Goal: Transaction & Acquisition: Obtain resource

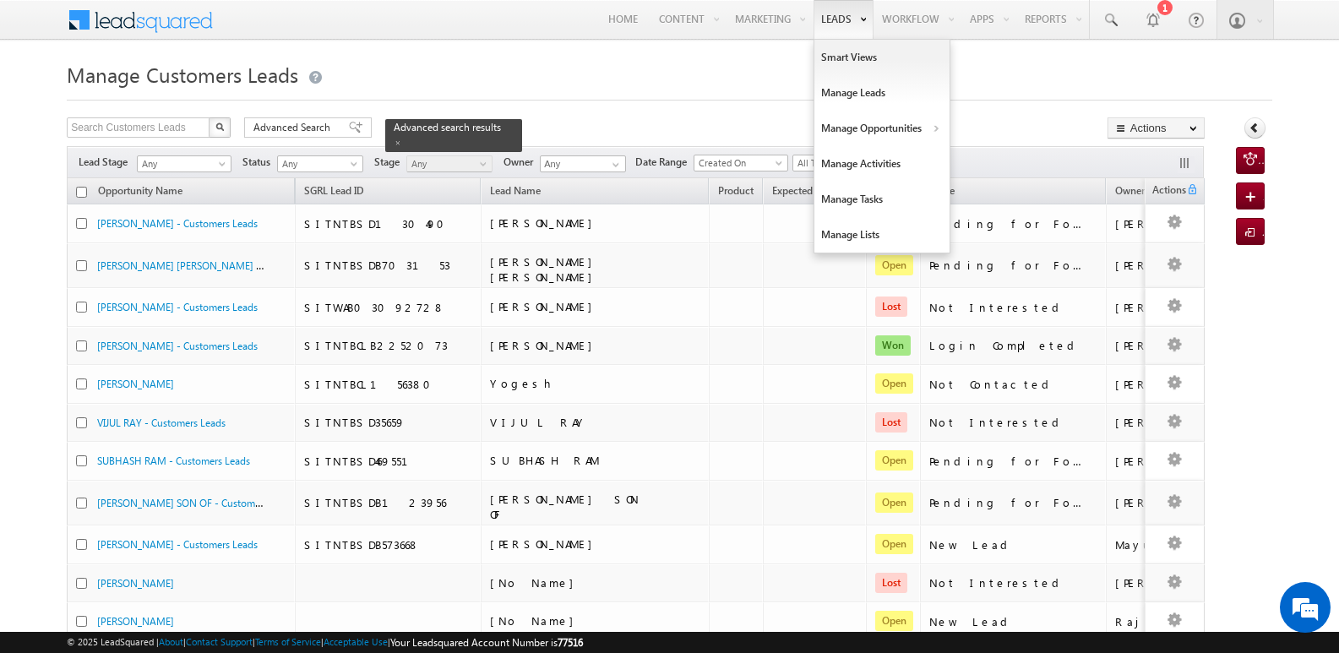
click at [860, 16] on b at bounding box center [863, 18] width 6 height 10
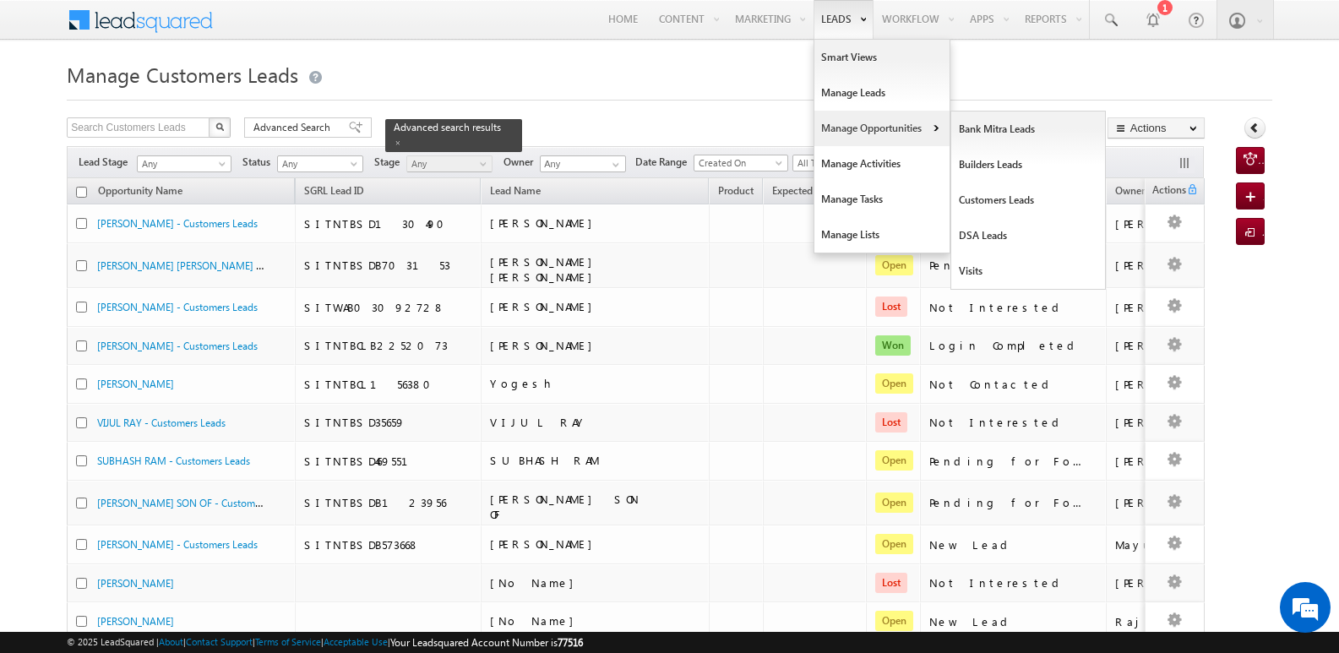
click at [881, 128] on link "Manage Opportunities" at bounding box center [882, 128] width 135 height 35
click at [984, 209] on link "Customers Leads" at bounding box center [1029, 200] width 155 height 35
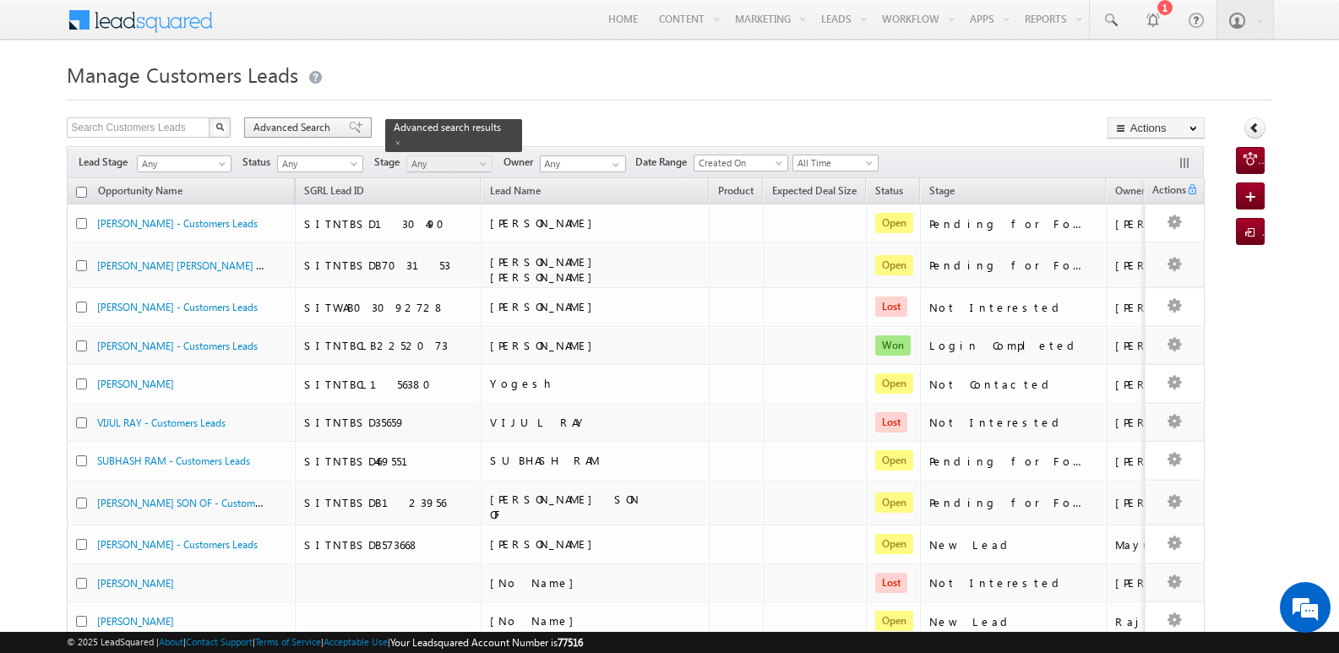
click at [330, 123] on span "Advanced Search" at bounding box center [295, 127] width 82 height 15
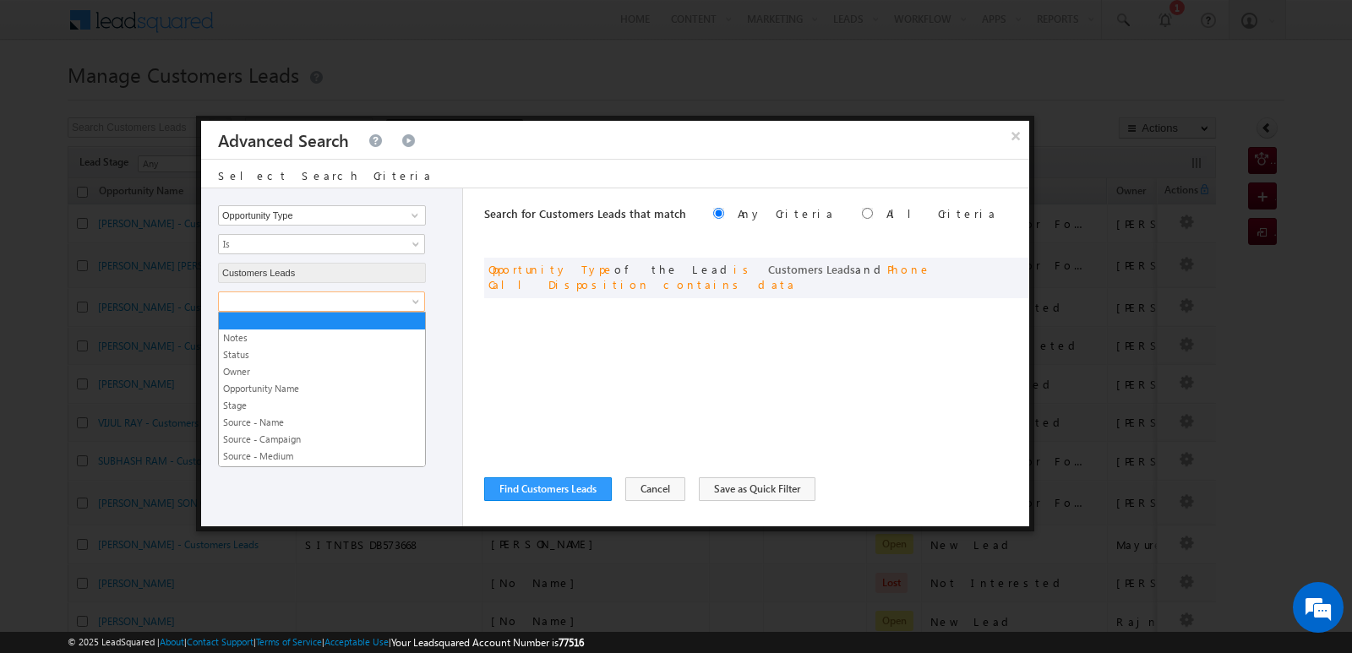
click at [383, 300] on span at bounding box center [310, 301] width 183 height 15
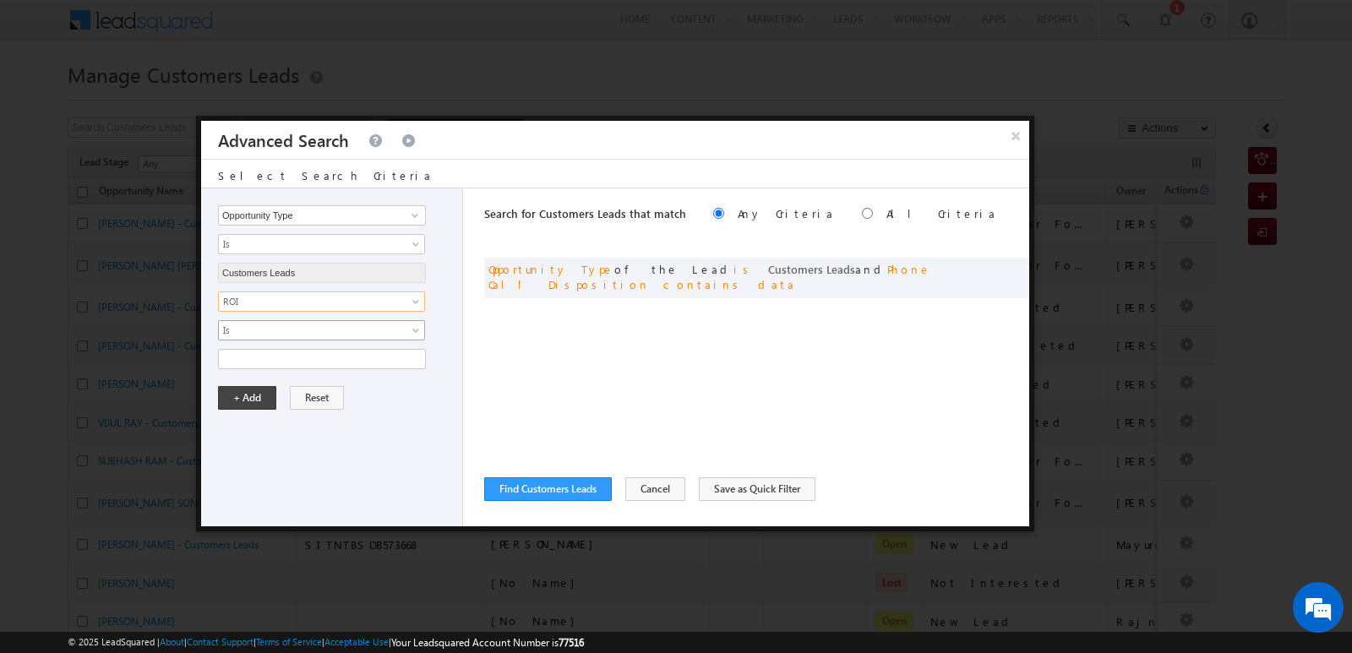
click at [382, 333] on span "Is" at bounding box center [310, 330] width 183 height 15
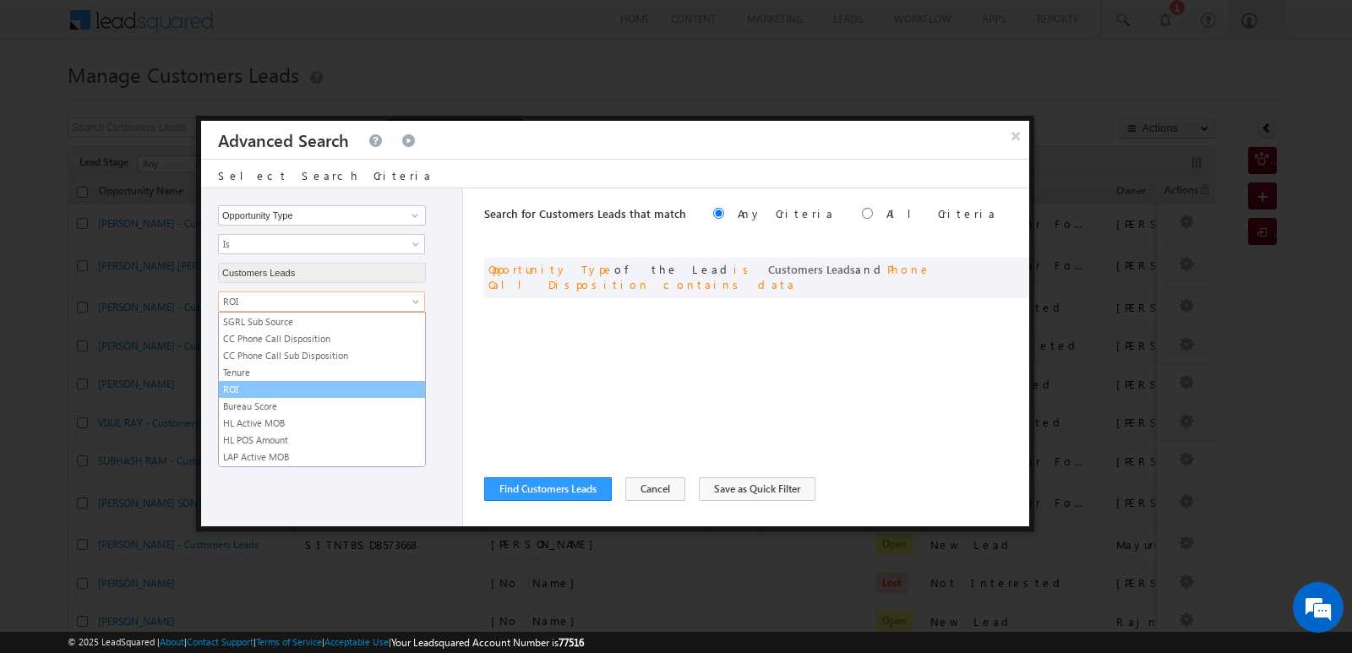
click at [309, 302] on span "ROI" at bounding box center [310, 301] width 183 height 15
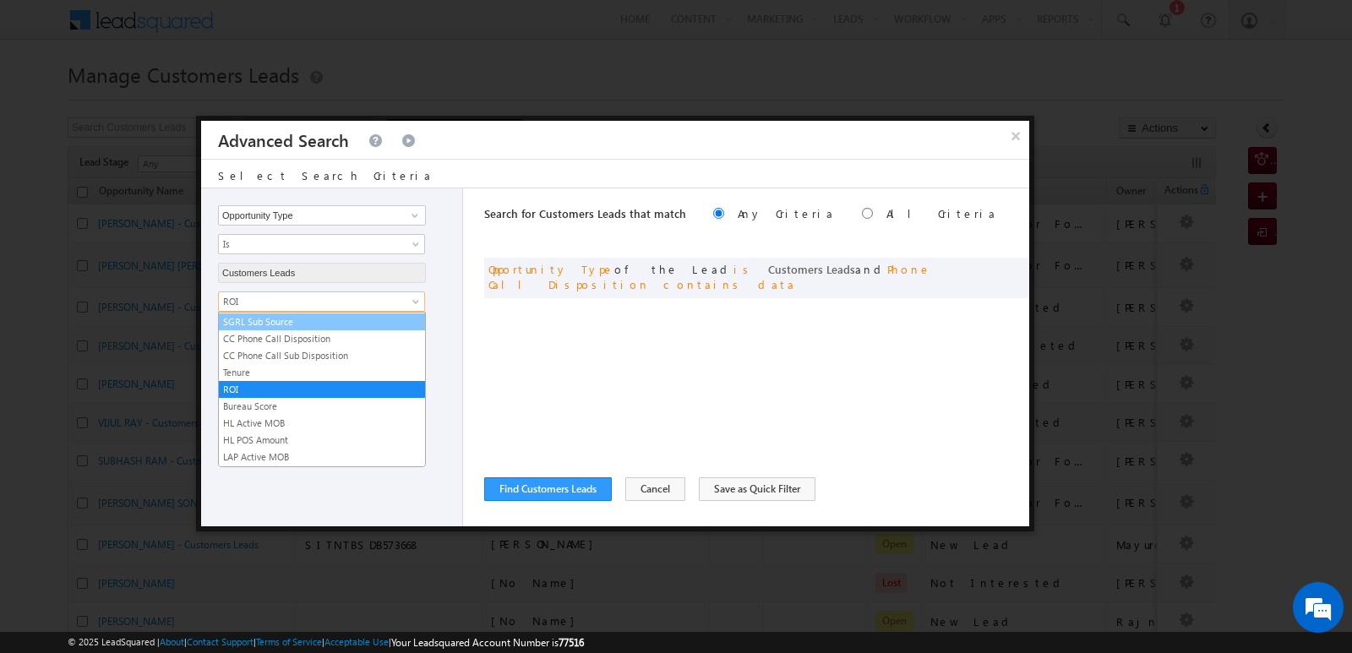
scroll to position [844, 0]
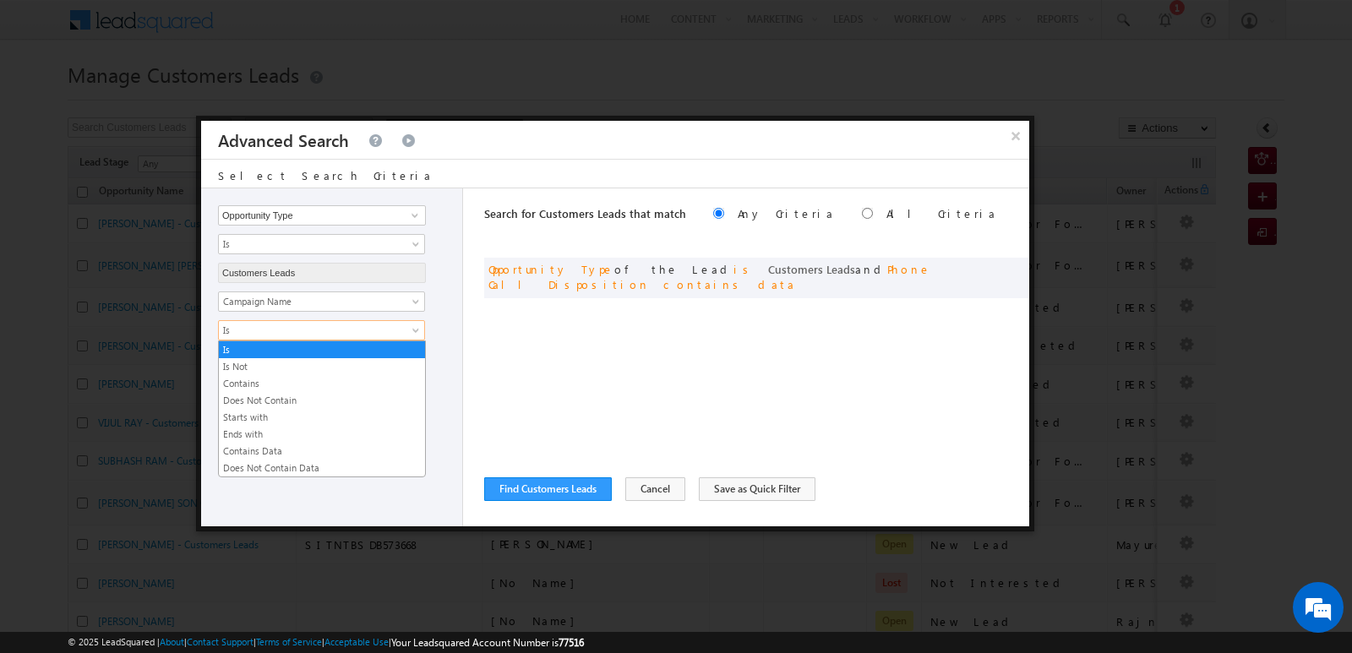
click at [322, 323] on span "Is" at bounding box center [310, 330] width 183 height 15
click at [273, 379] on link "Contains" at bounding box center [322, 383] width 206 height 15
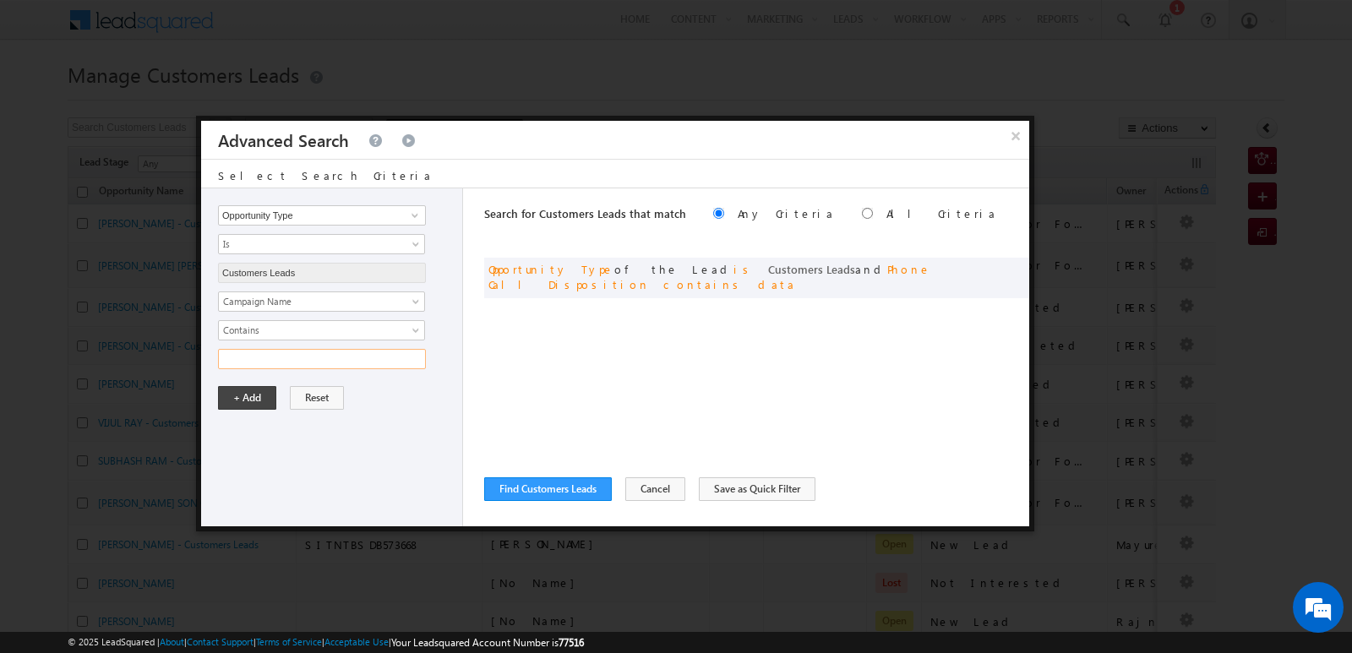
click at [360, 366] on input "text" at bounding box center [322, 359] width 208 height 20
type input "10SEP25"
click at [241, 403] on button "+ Add" at bounding box center [247, 398] width 58 height 24
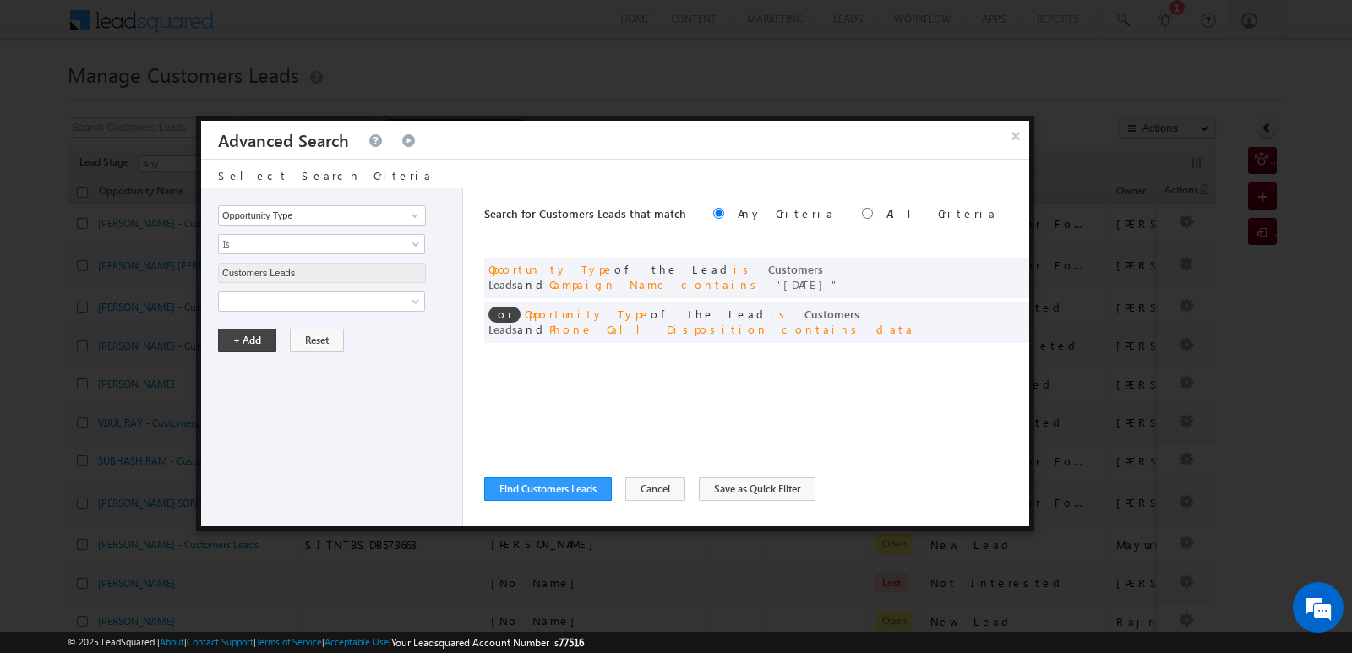
click at [409, 422] on div "Opportunity Type Lead Owner Sales Group Prospect Id Address 1 Address 2 Age Ass…" at bounding box center [332, 357] width 262 height 338
click at [391, 313] on div "Opportunity Type Lead Owner Sales Group Prospect Id Address 1 Address 2 Age Ass…" at bounding box center [332, 357] width 262 height 338
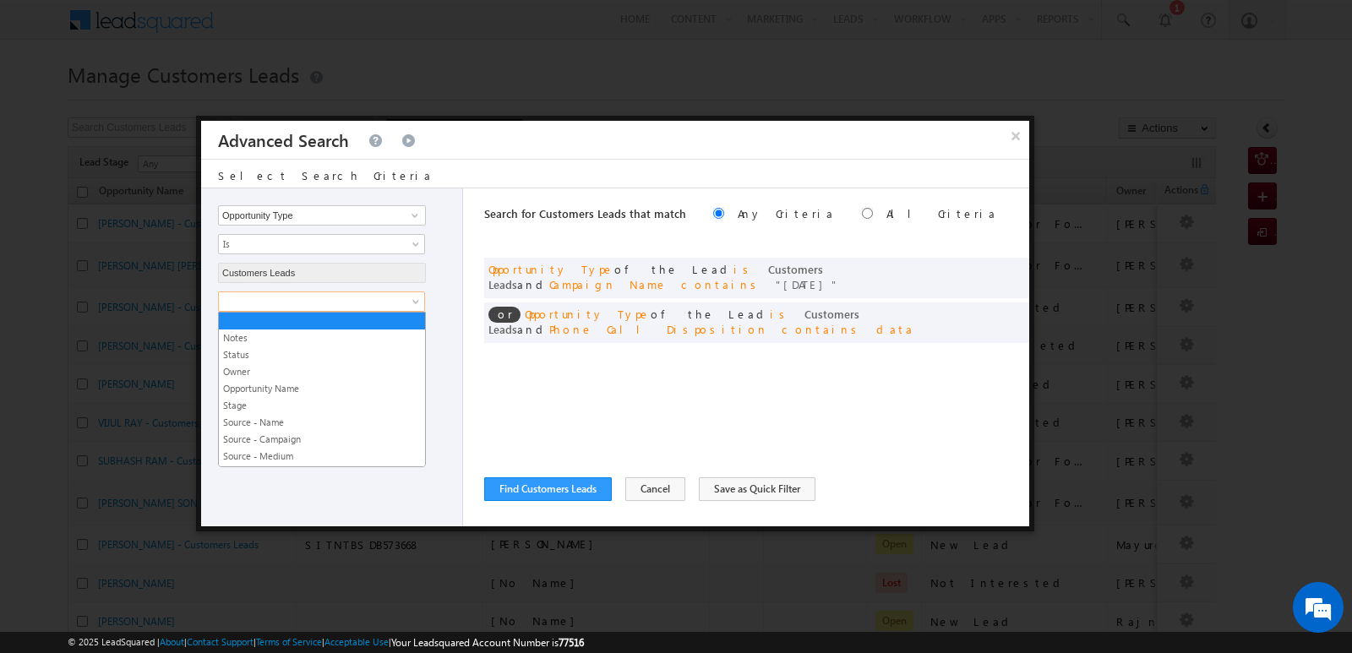
click at [391, 305] on span at bounding box center [310, 301] width 183 height 15
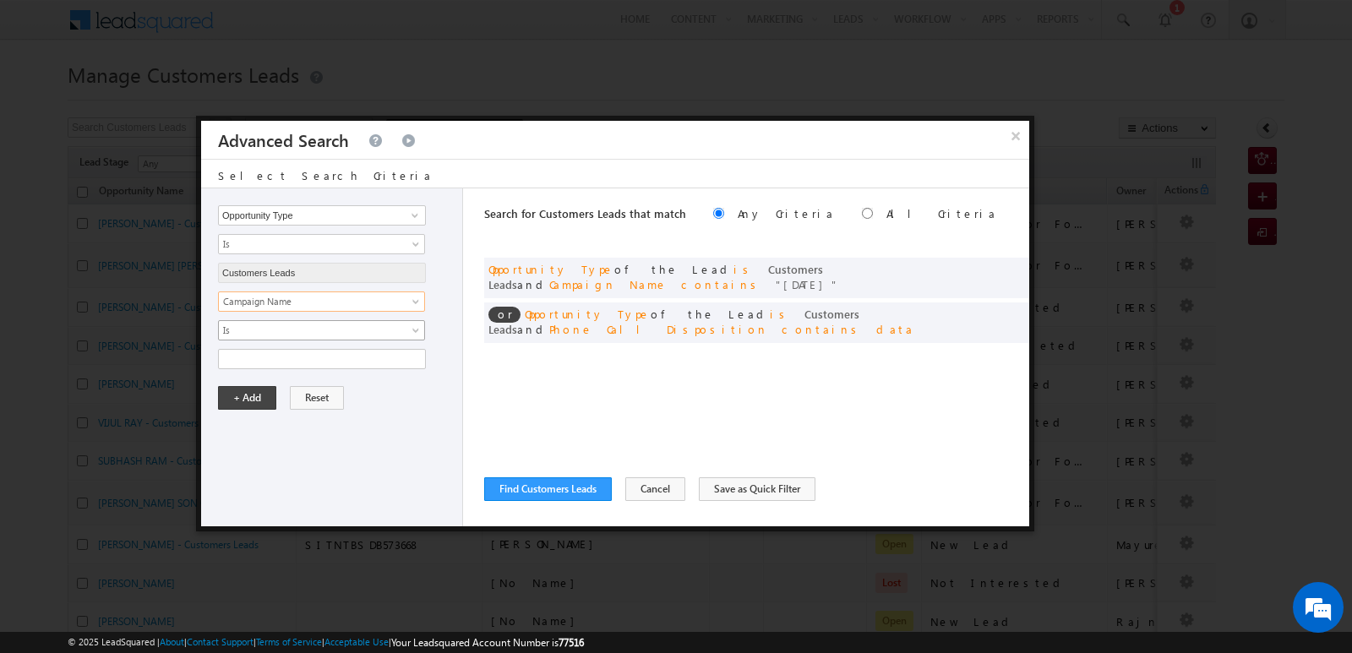
click at [395, 330] on span "Is" at bounding box center [310, 330] width 183 height 15
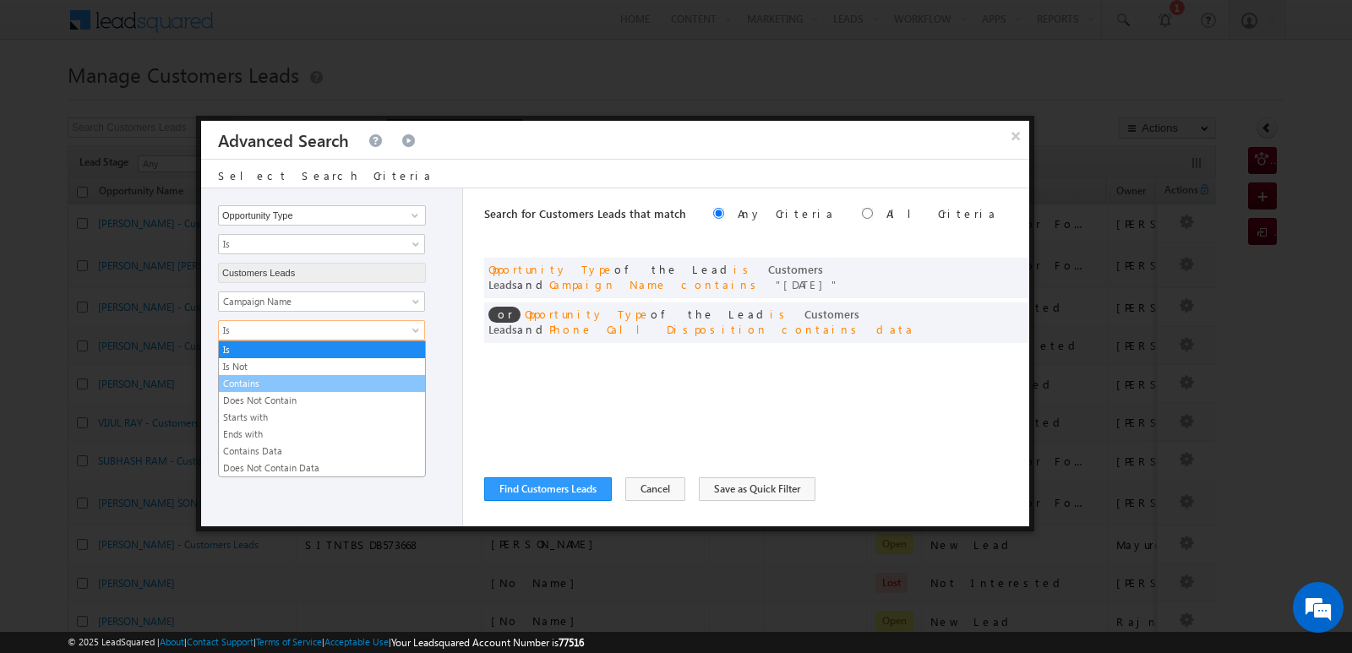
click at [356, 379] on link "Contains" at bounding box center [322, 383] width 206 height 15
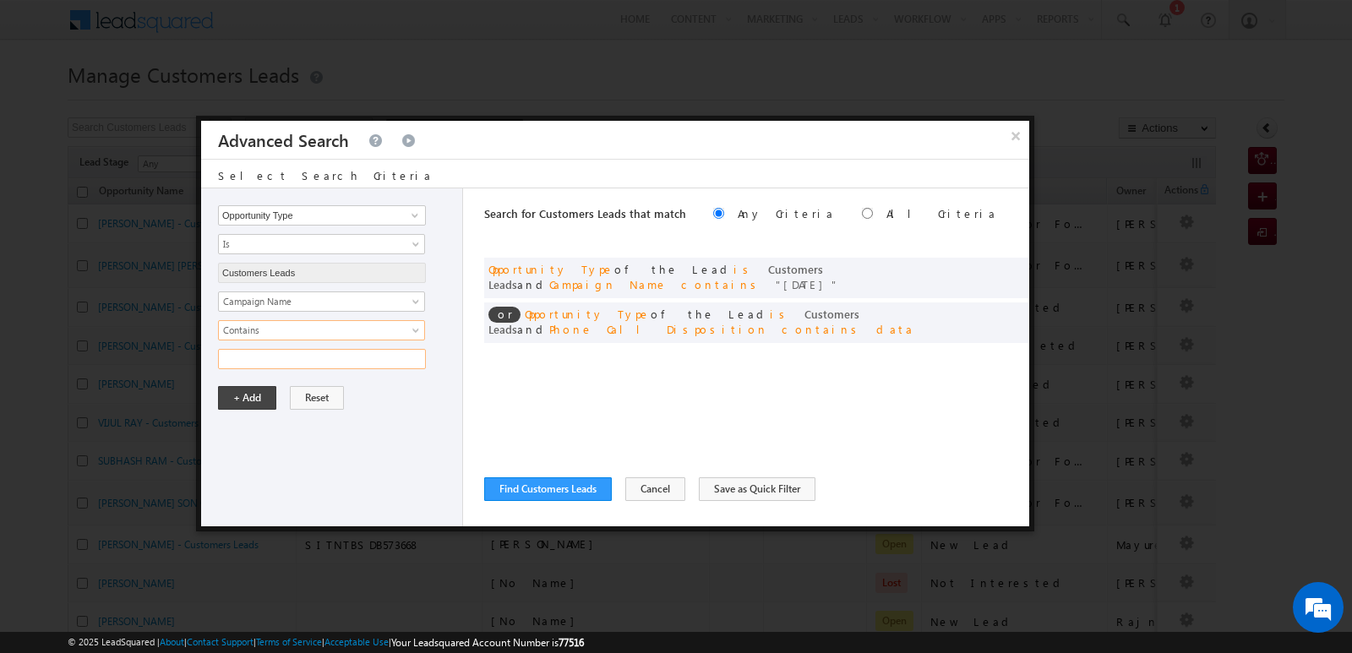
click at [385, 364] on input "text" at bounding box center [322, 359] width 208 height 20
paste input "10SEP25"
type input "10SEP25"
click at [253, 395] on button "+ Add" at bounding box center [247, 398] width 58 height 24
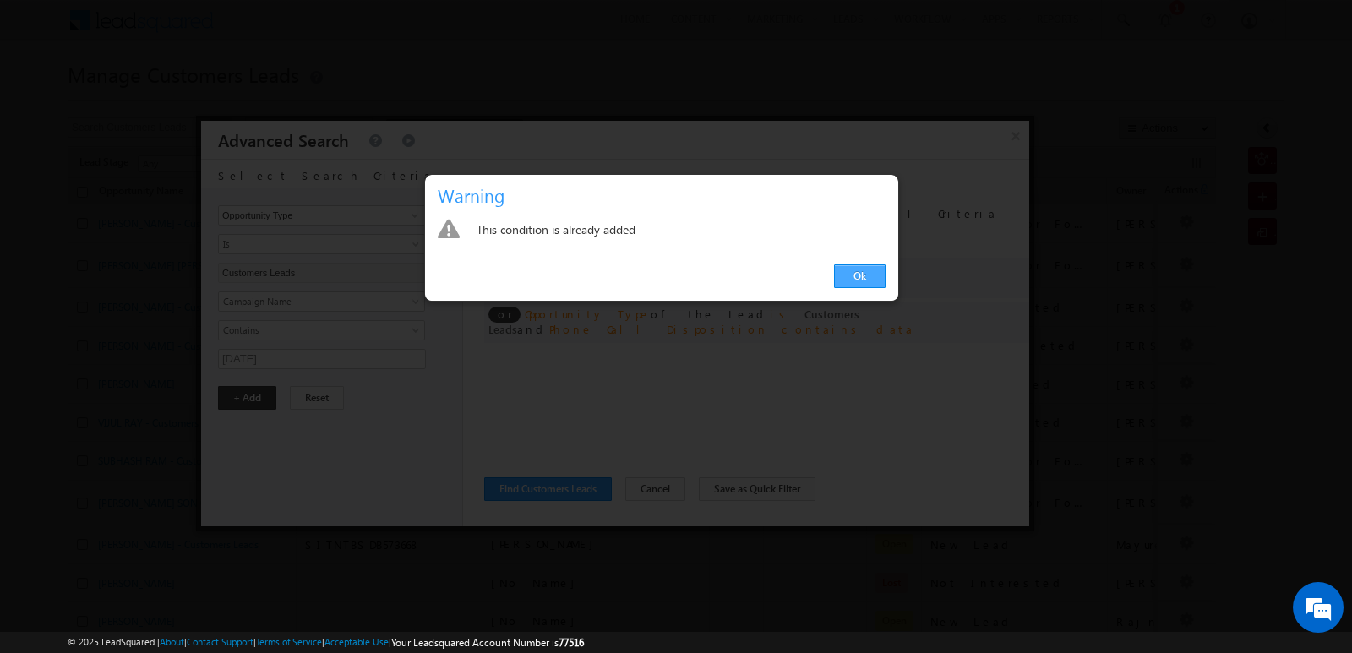
click at [863, 277] on link "Ok" at bounding box center [860, 277] width 52 height 24
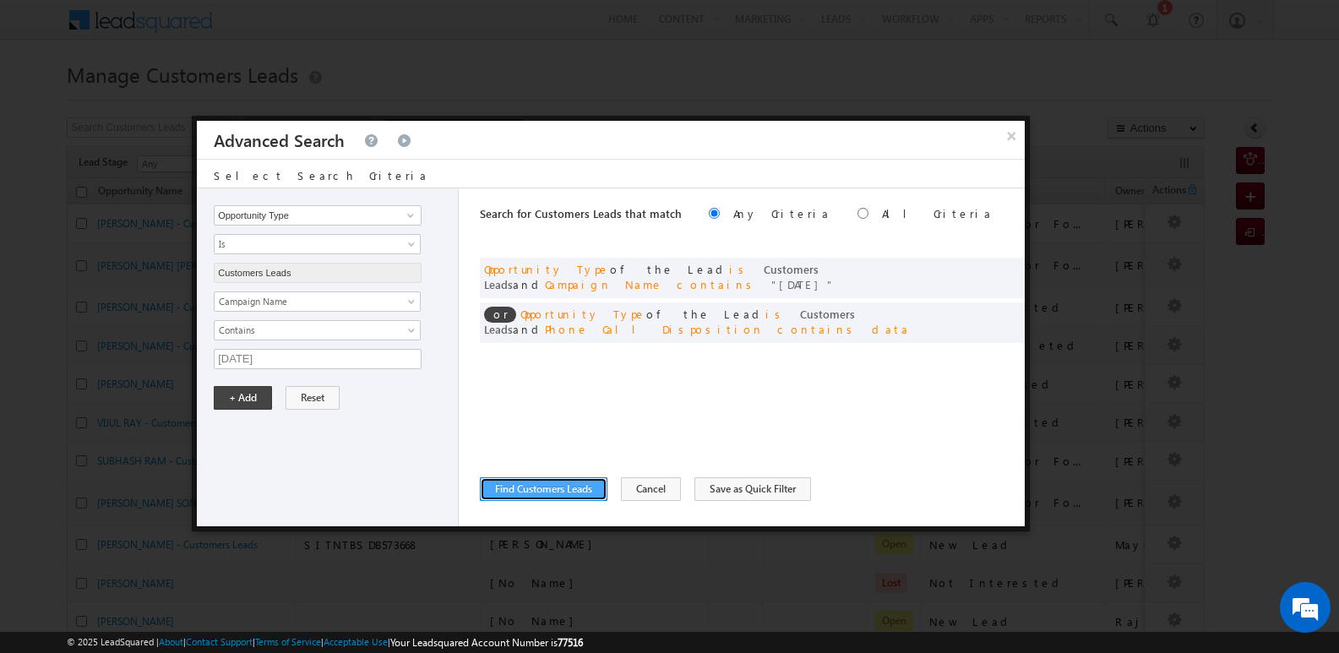
click at [571, 483] on button "Find Customers Leads" at bounding box center [544, 489] width 128 height 24
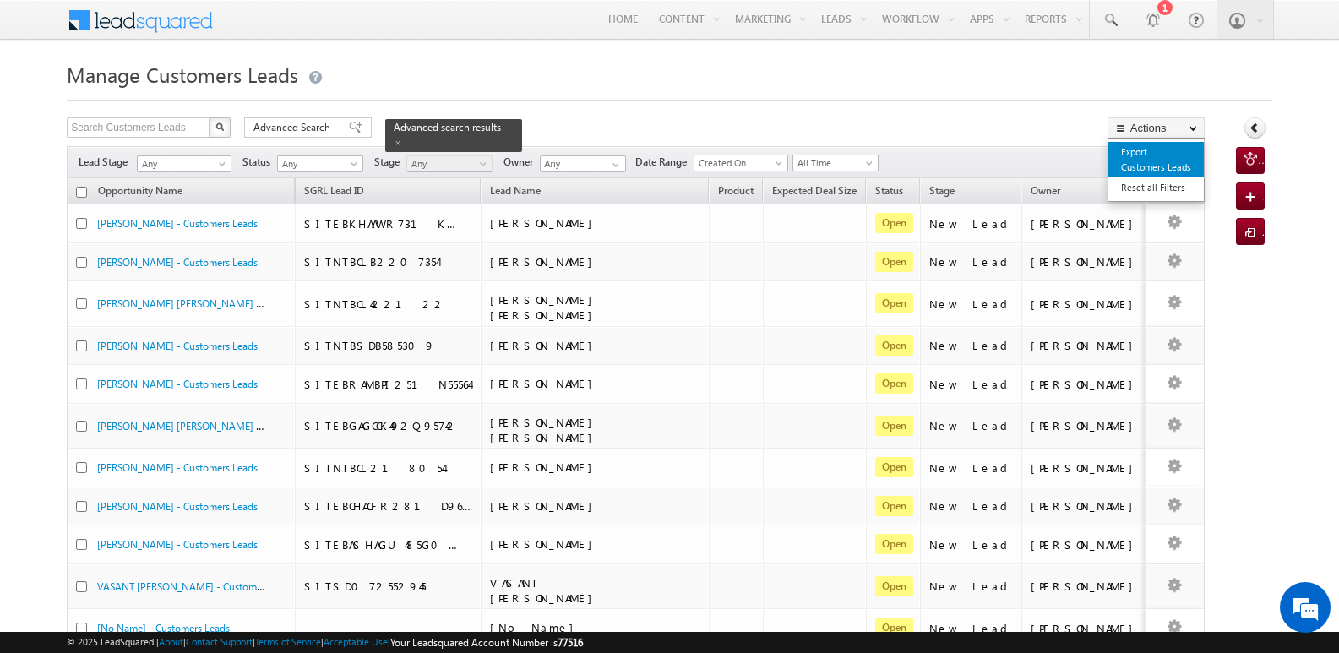
click at [1162, 153] on link "Export Customers Leads" at bounding box center [1156, 159] width 95 height 35
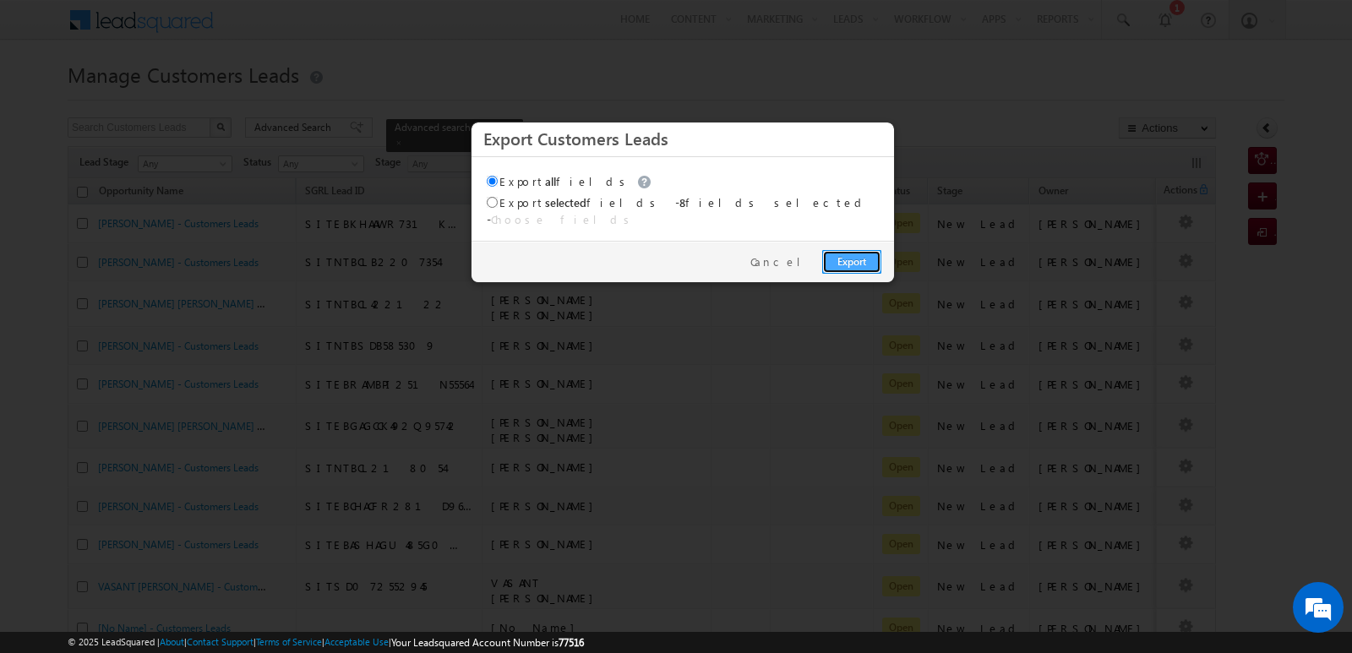
click at [857, 256] on link "Export" at bounding box center [851, 262] width 59 height 24
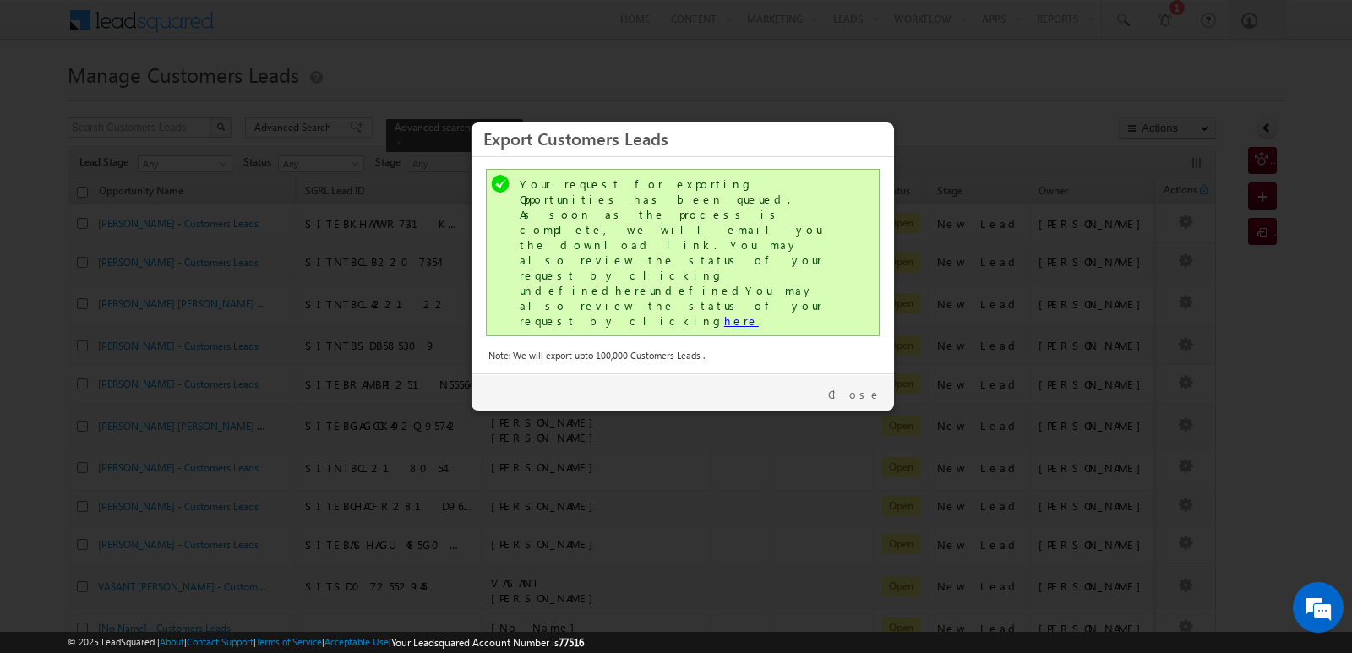
click at [724, 314] on link "here" at bounding box center [741, 321] width 35 height 14
click at [875, 387] on link "Close" at bounding box center [854, 394] width 53 height 15
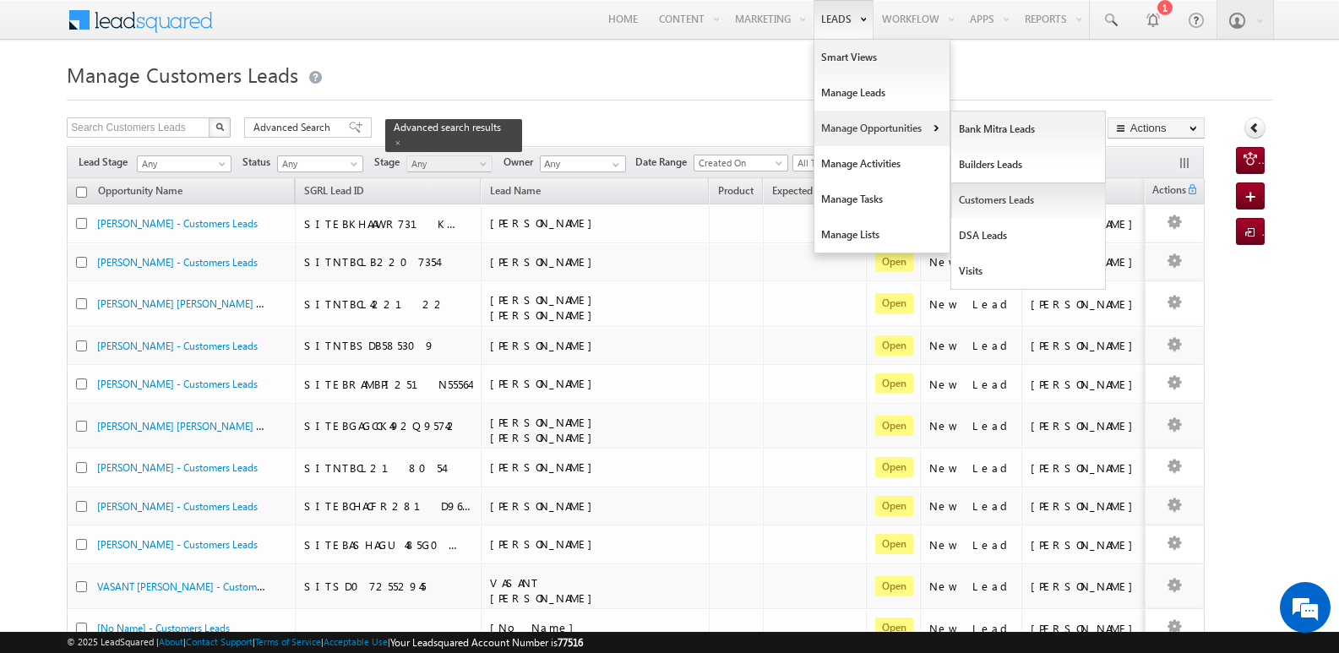
click at [995, 203] on link "Customers Leads" at bounding box center [1029, 200] width 155 height 35
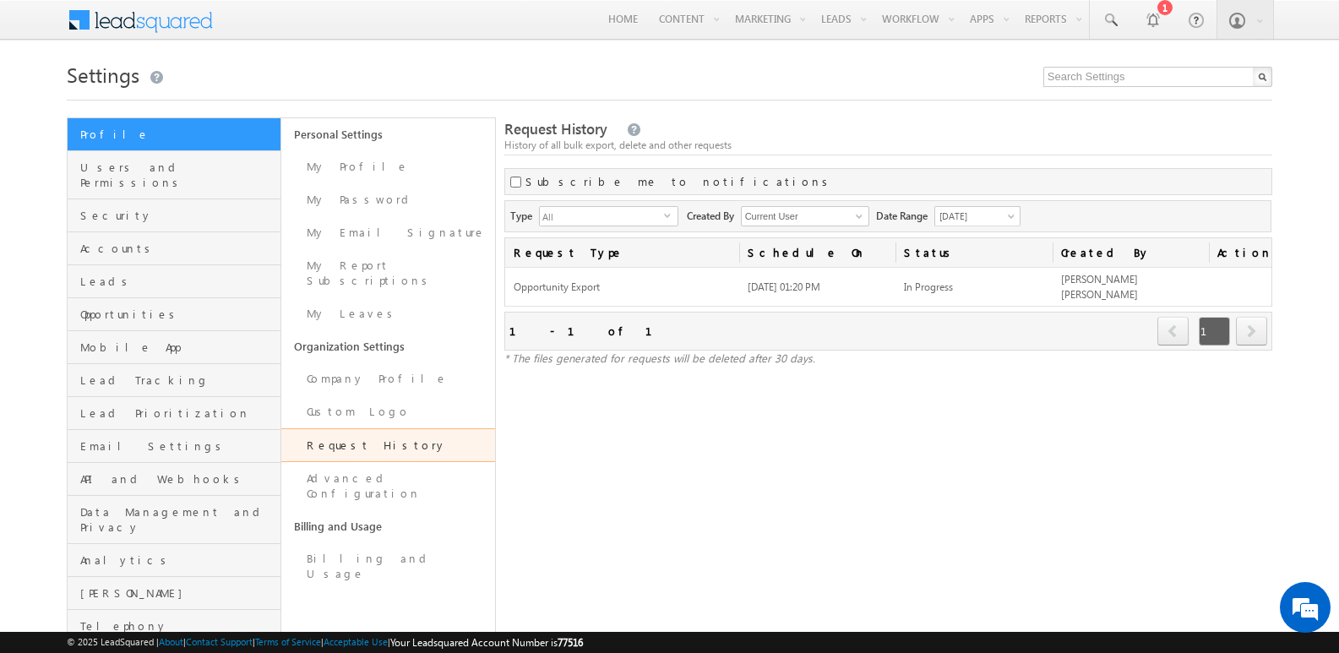
click at [1019, 365] on div "Request History History of all bulk export, delete and other requests Subscribe…" at bounding box center [889, 380] width 768 height 526
click at [1104, 477] on div "Request History History of all bulk export, delete and other requests Subscribe…" at bounding box center [889, 380] width 768 height 526
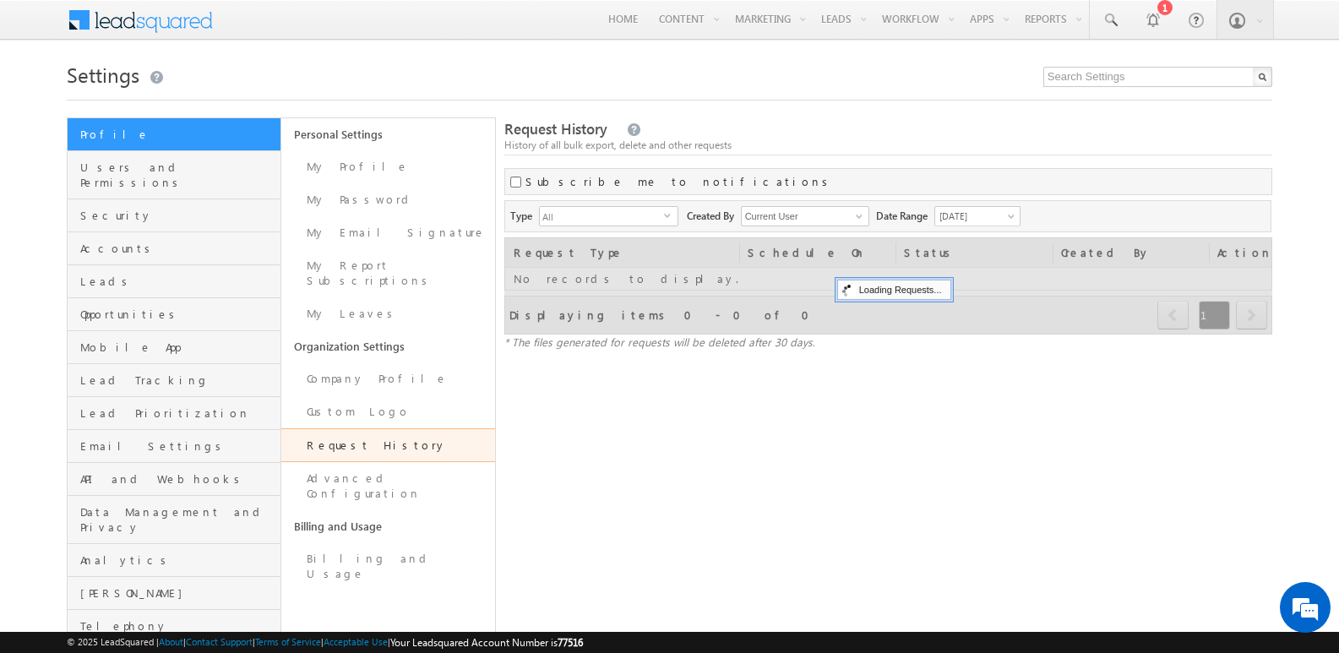
click at [718, 65] on h1 "Settings" at bounding box center [670, 73] width 1206 height 33
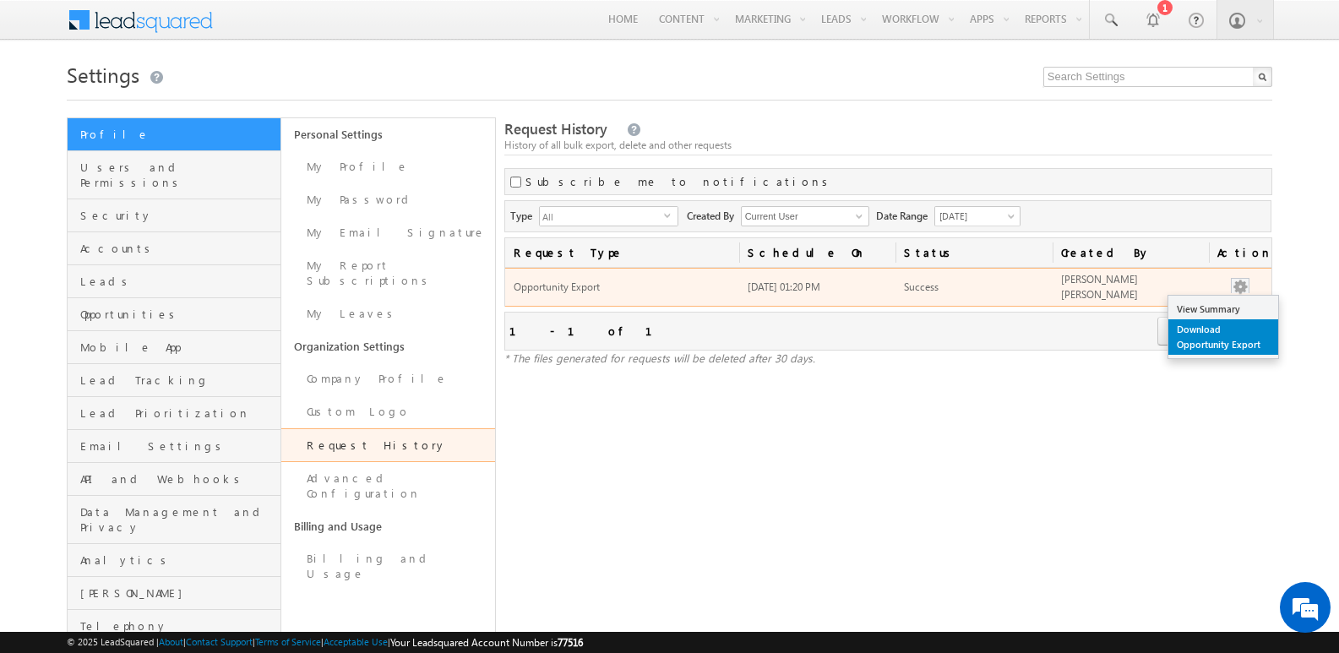
click at [1201, 326] on link "Download Opportunity Export" at bounding box center [1224, 336] width 110 height 35
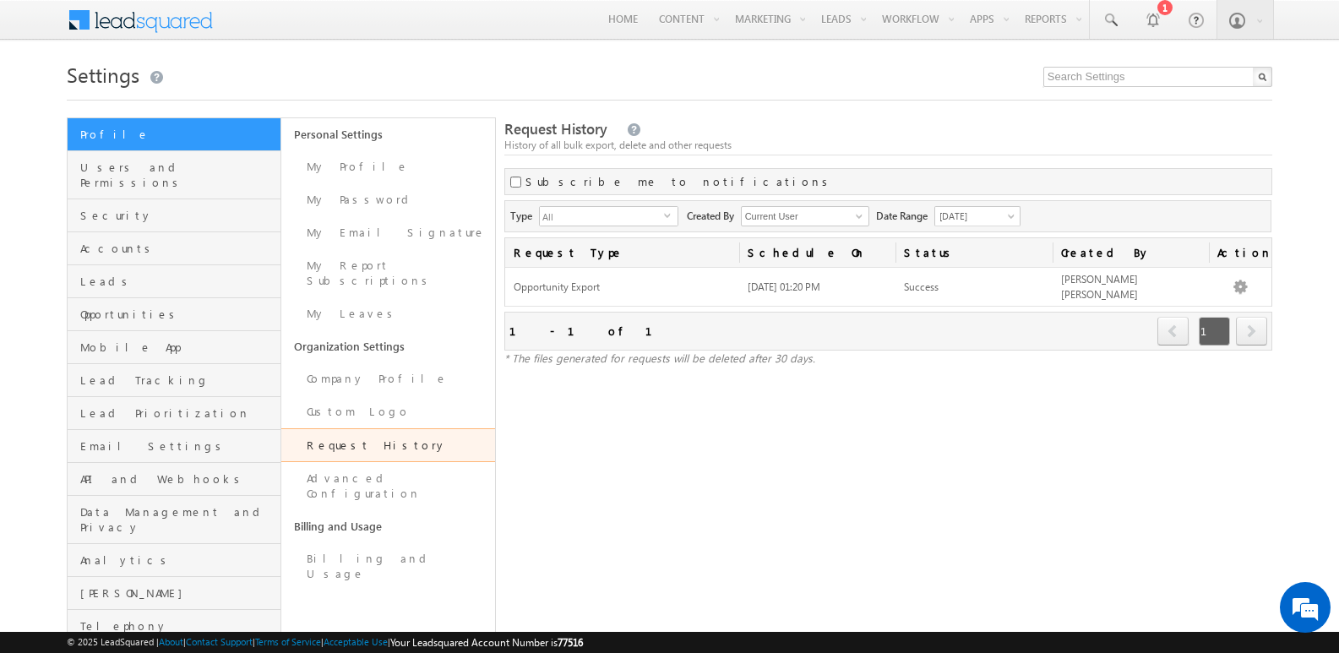
click at [1217, 60] on h1 "Settings" at bounding box center [670, 73] width 1206 height 33
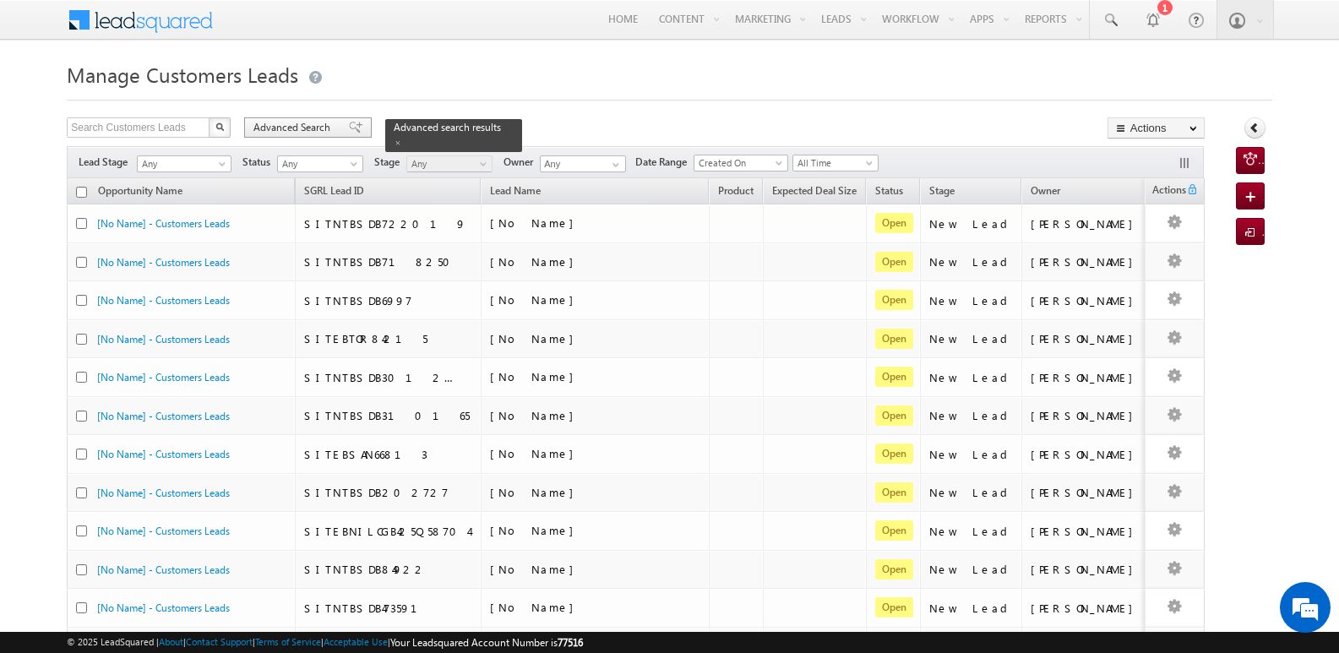
click at [335, 127] on div "Advanced Search" at bounding box center [308, 127] width 128 height 20
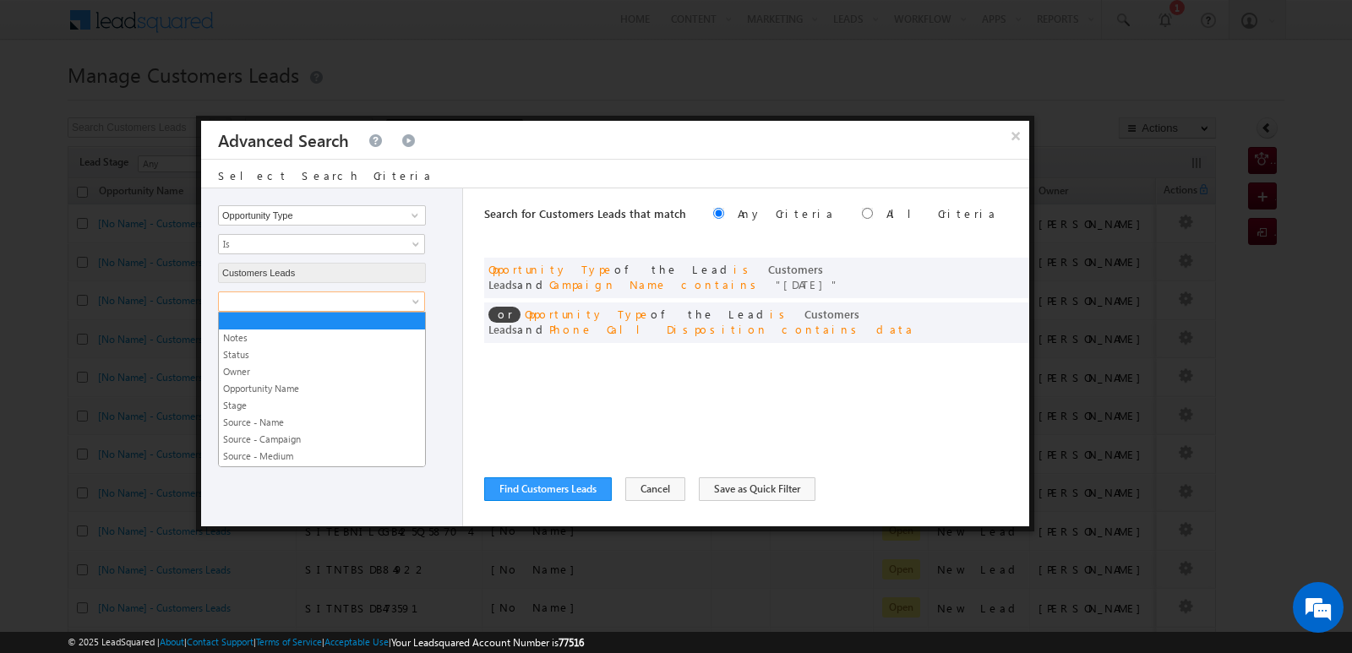
click at [332, 299] on span at bounding box center [310, 301] width 183 height 15
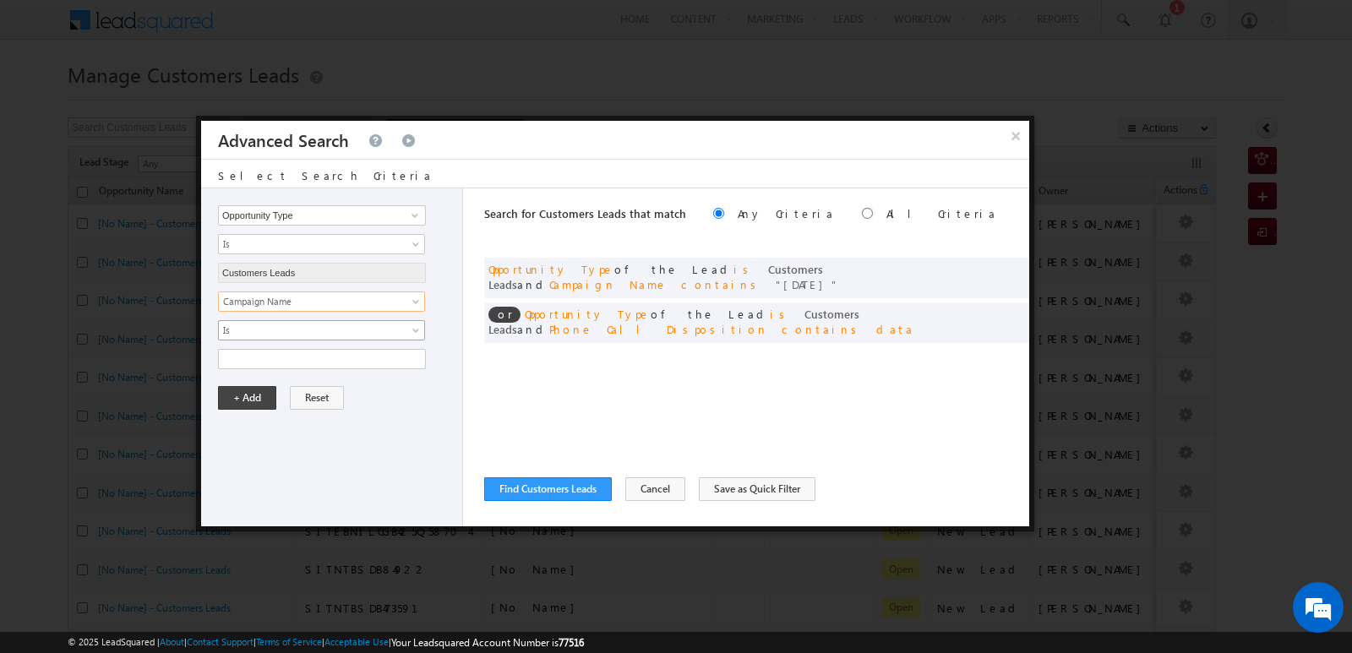
click at [342, 333] on span "Is" at bounding box center [310, 330] width 183 height 15
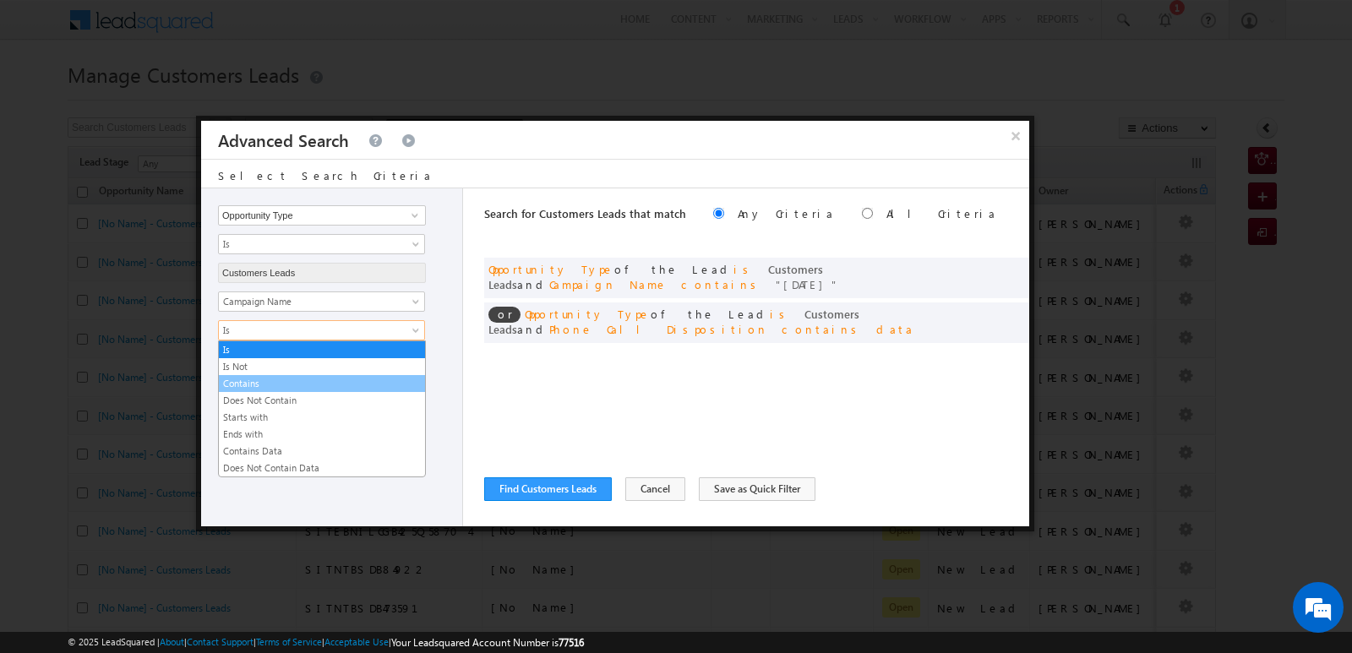
click at [272, 381] on link "Contains" at bounding box center [322, 383] width 206 height 15
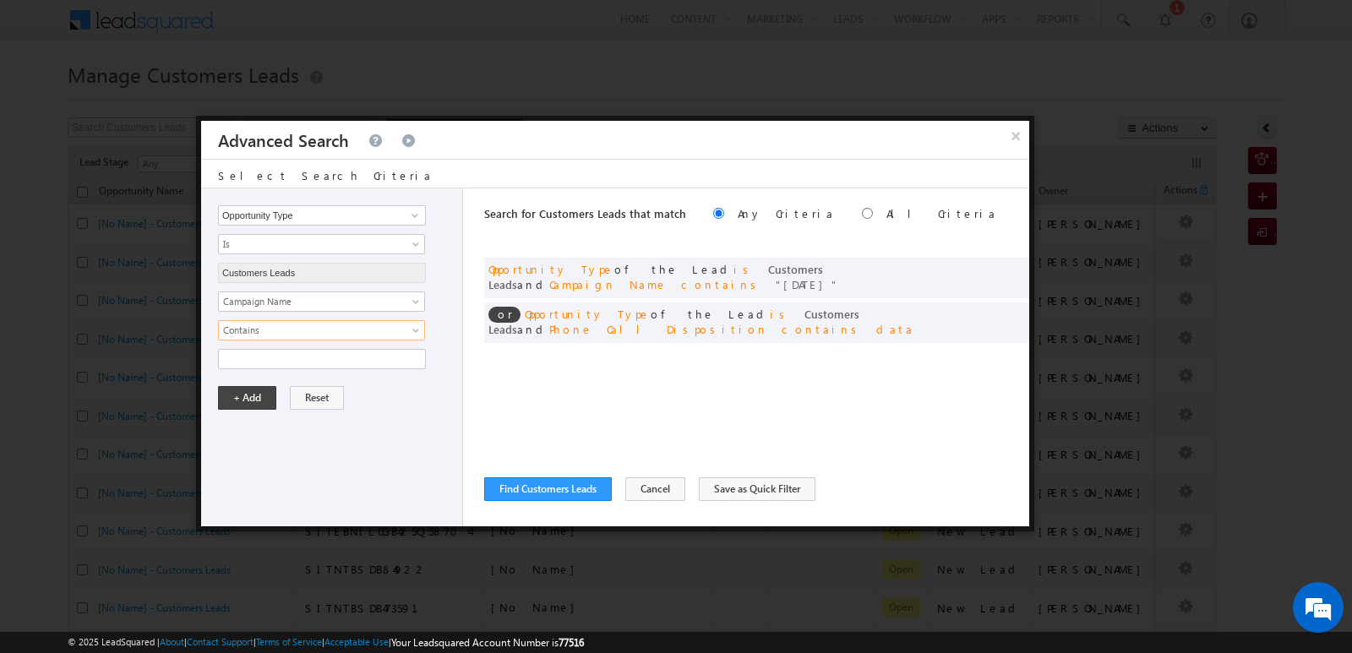
click at [538, 385] on div "Search for Customers Leads that match Any Criteria All Criteria Note that the c…" at bounding box center [756, 357] width 545 height 338
click at [356, 367] on input "text" at bounding box center [322, 359] width 208 height 20
type input "10SEP25"
click at [701, 379] on div "Search for Customers Leads that match Any Criteria All Criteria Note that the c…" at bounding box center [756, 357] width 545 height 338
click at [1013, 307] on span at bounding box center [1011, 313] width 12 height 12
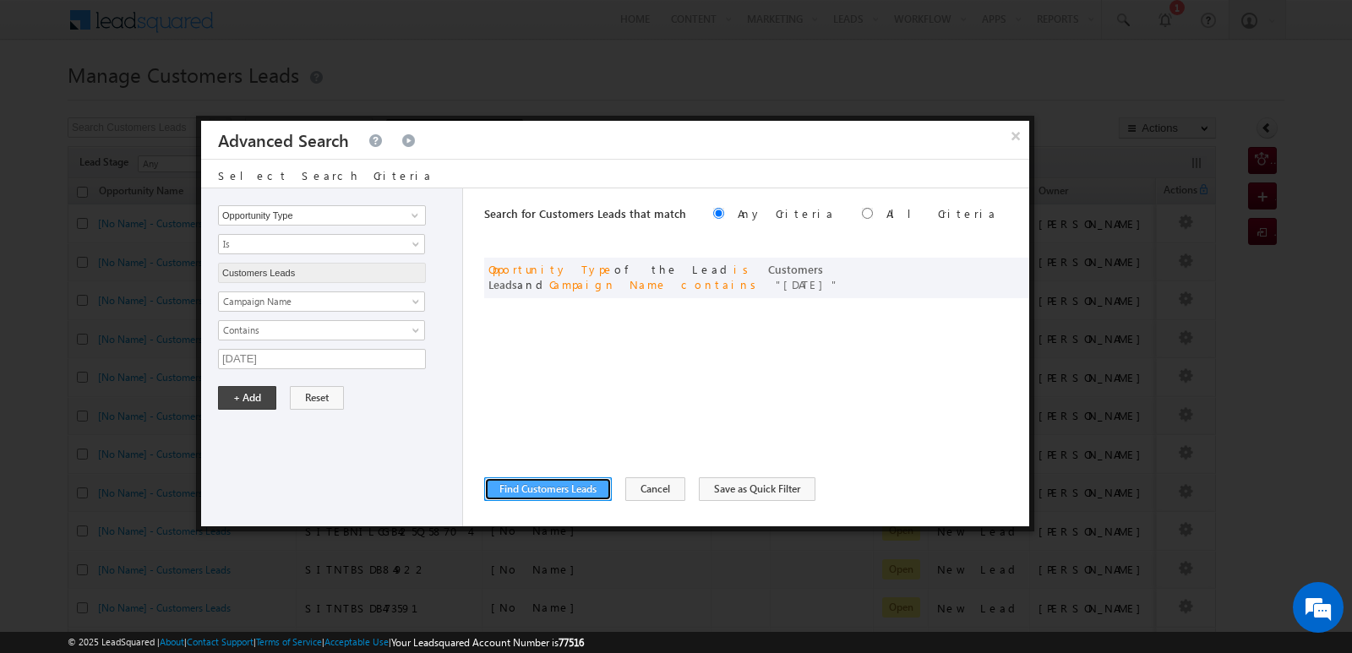
click at [555, 490] on button "Find Customers Leads" at bounding box center [548, 489] width 128 height 24
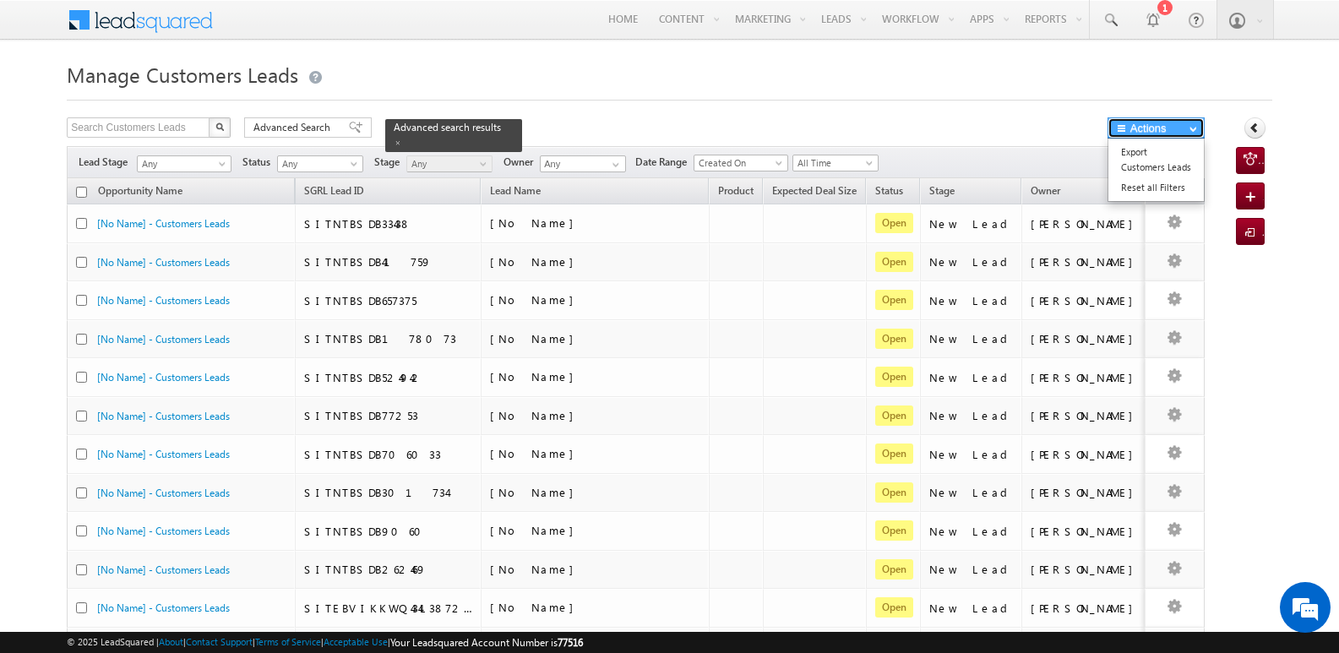
click at [1176, 126] on button "Actions" at bounding box center [1156, 127] width 97 height 21
click at [1153, 158] on link "Export Customers Leads" at bounding box center [1156, 159] width 95 height 35
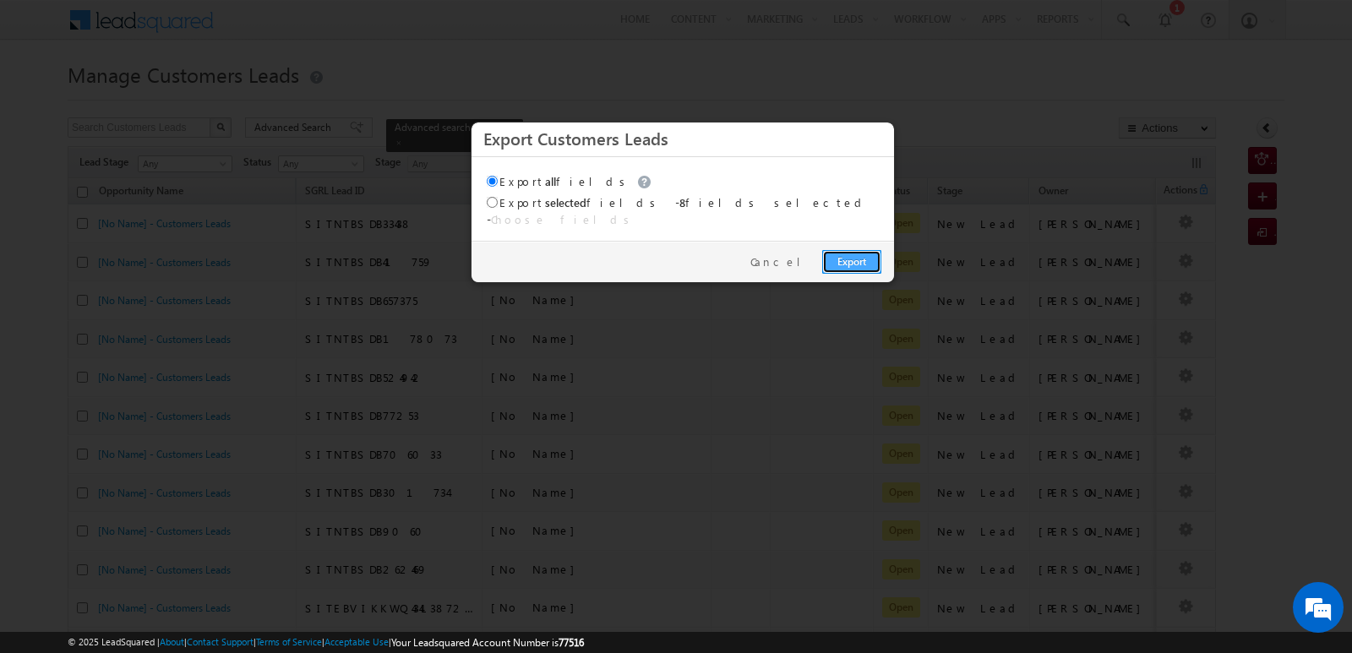
click at [845, 250] on link "Export" at bounding box center [851, 262] width 59 height 24
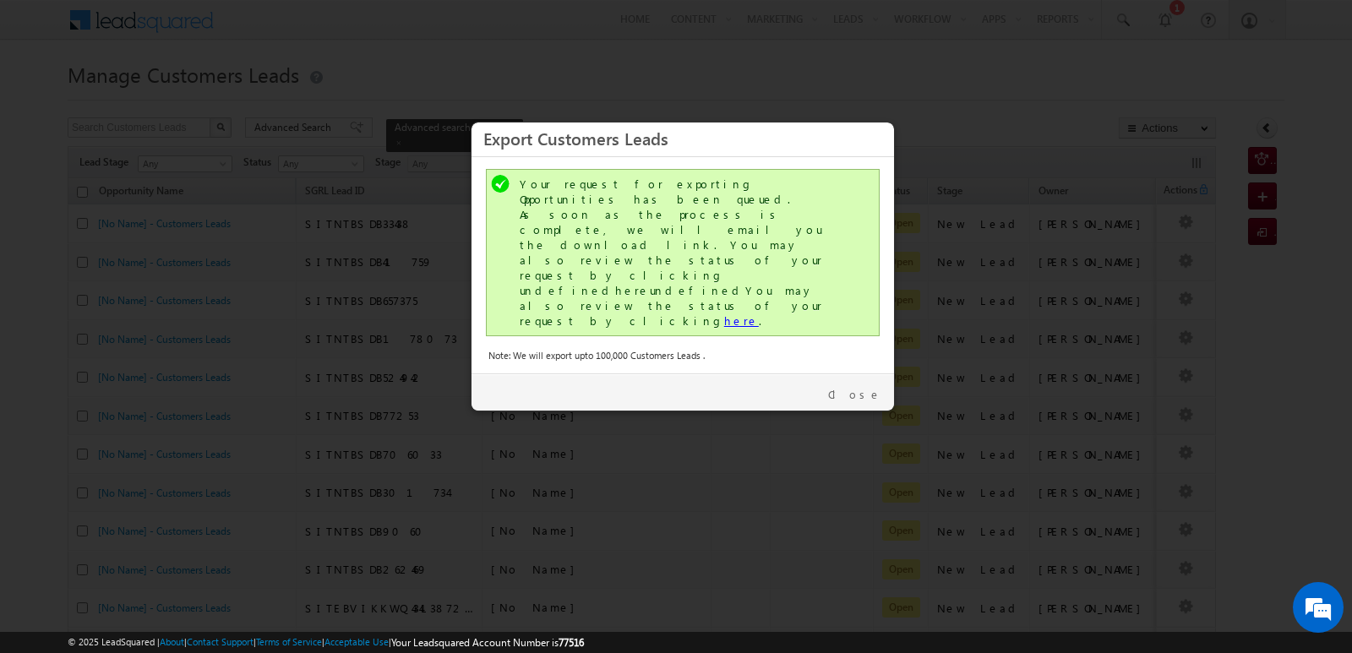
click at [724, 314] on link "here" at bounding box center [741, 321] width 35 height 14
click at [871, 387] on link "Close" at bounding box center [854, 394] width 53 height 15
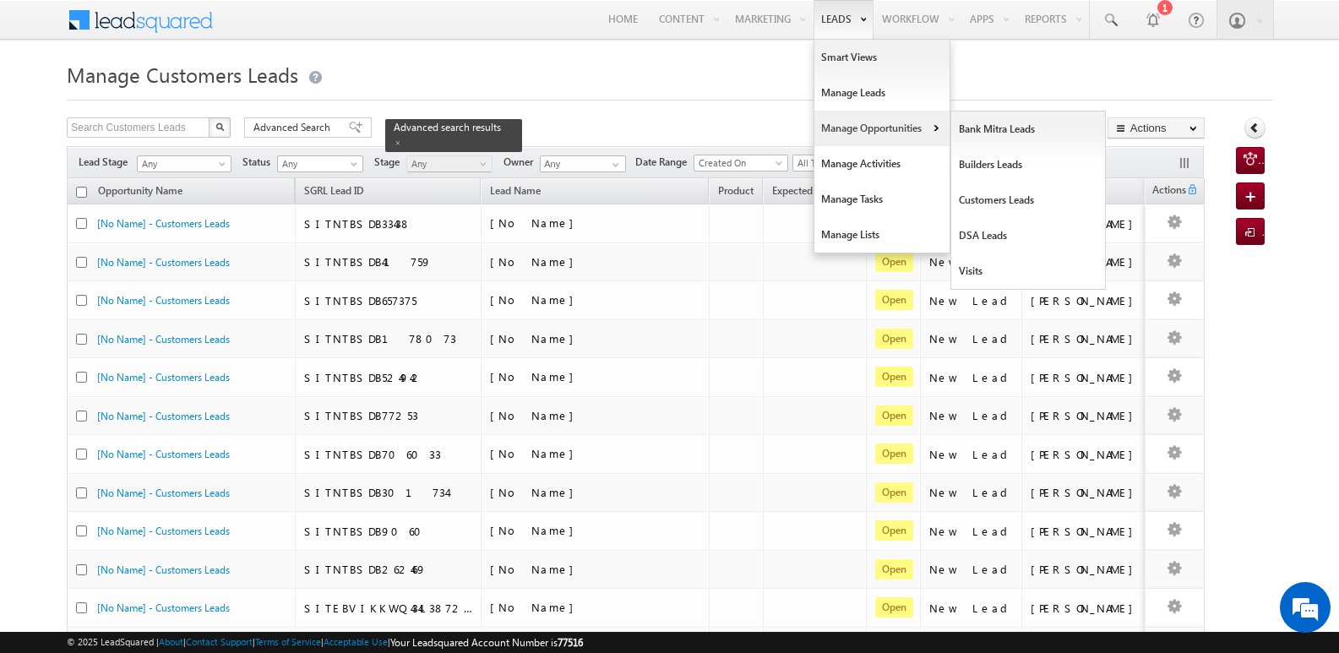
click at [860, 133] on link "Manage Opportunities" at bounding box center [882, 128] width 135 height 35
click at [1006, 200] on link "Customers Leads" at bounding box center [1029, 200] width 155 height 35
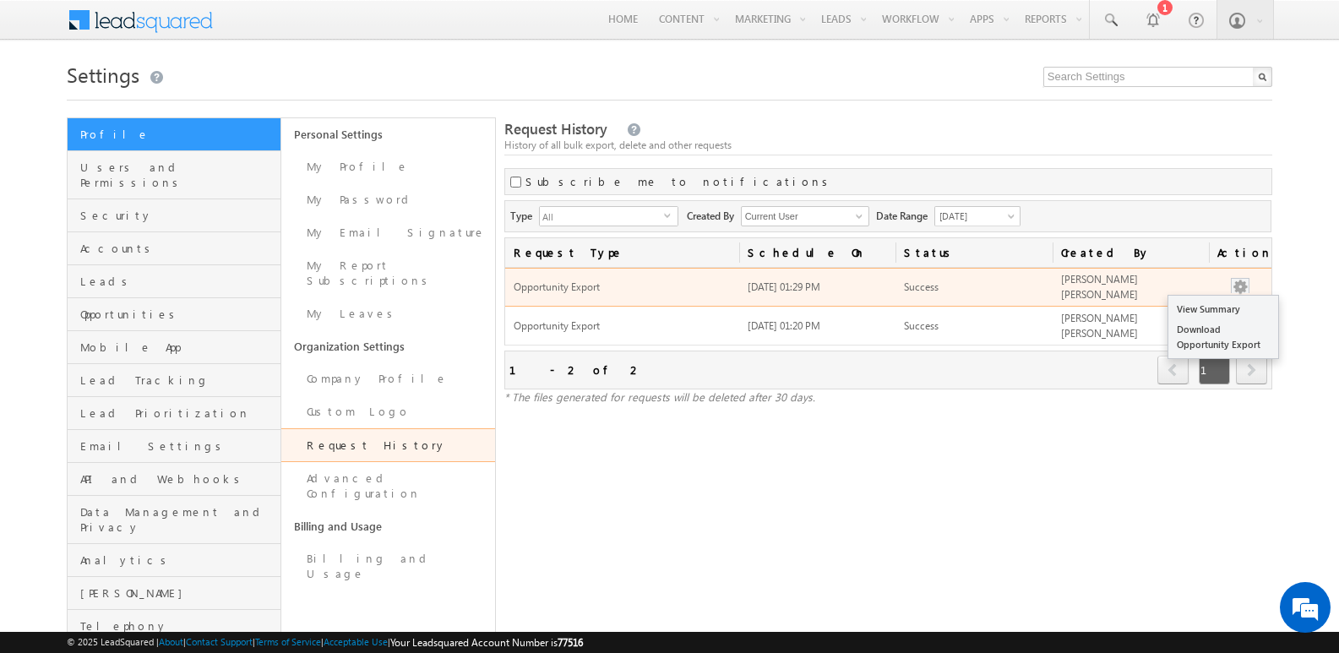
click at [1238, 283] on button "button" at bounding box center [1240, 287] width 17 height 17
click at [1223, 335] on link "Download Opportunity Export" at bounding box center [1224, 336] width 110 height 35
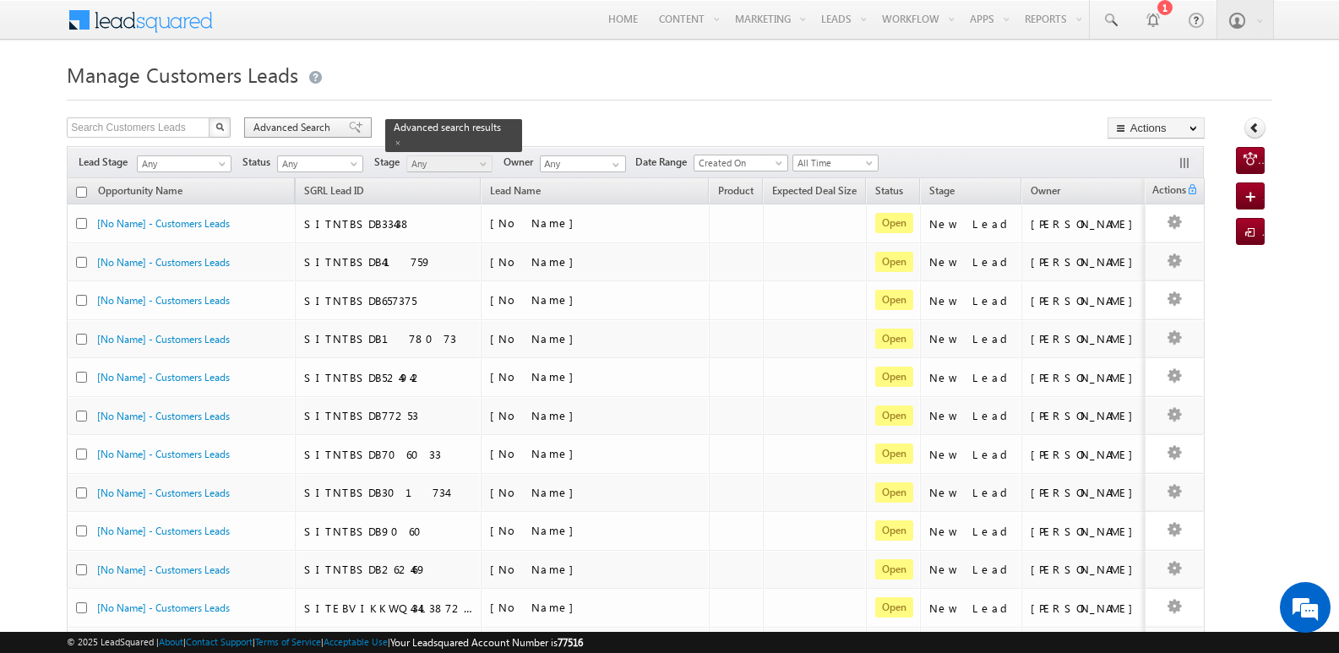
click at [357, 124] on div "Advanced Search" at bounding box center [308, 127] width 128 height 20
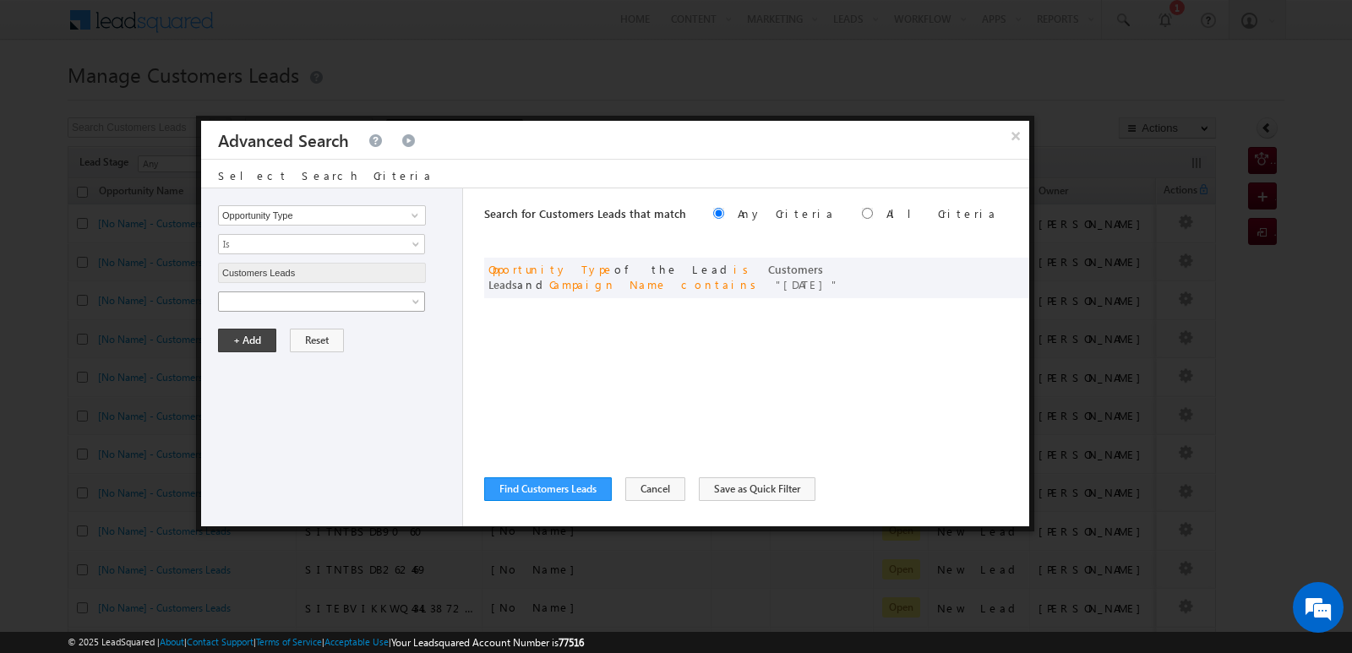
click at [370, 303] on span at bounding box center [310, 301] width 183 height 15
click at [375, 334] on span "Is" at bounding box center [310, 330] width 183 height 15
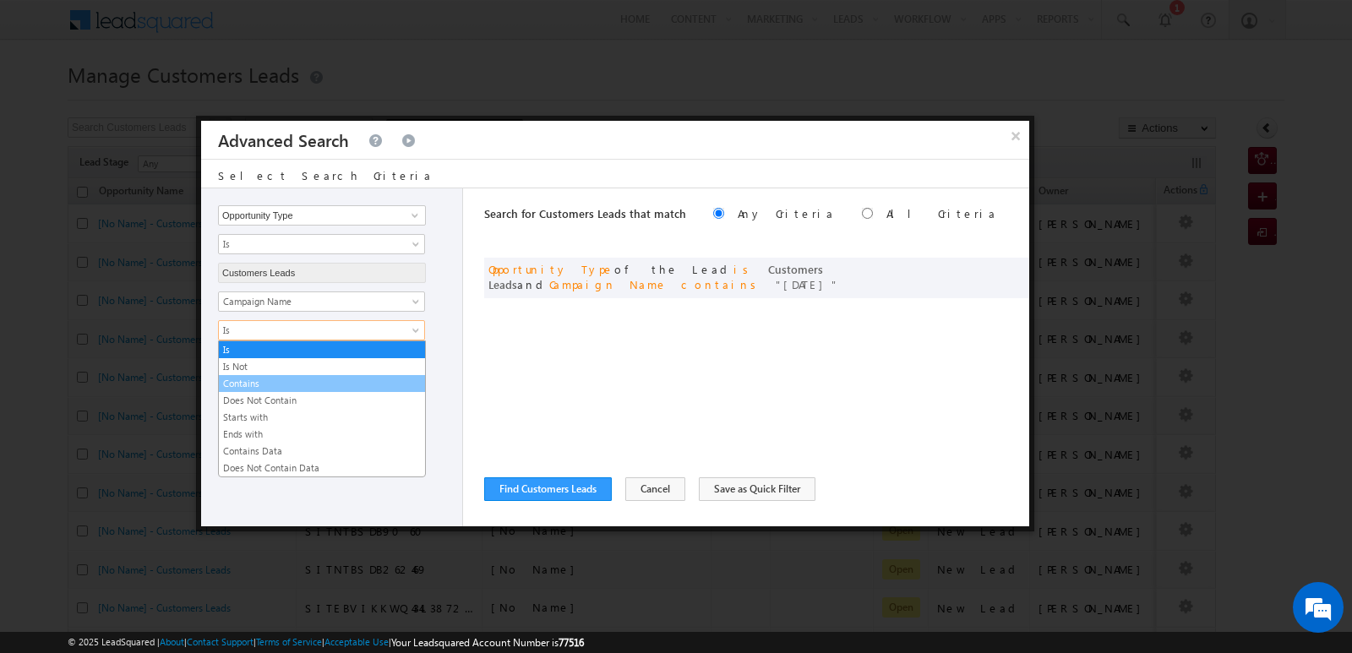
click at [273, 390] on link "Contains" at bounding box center [322, 383] width 206 height 15
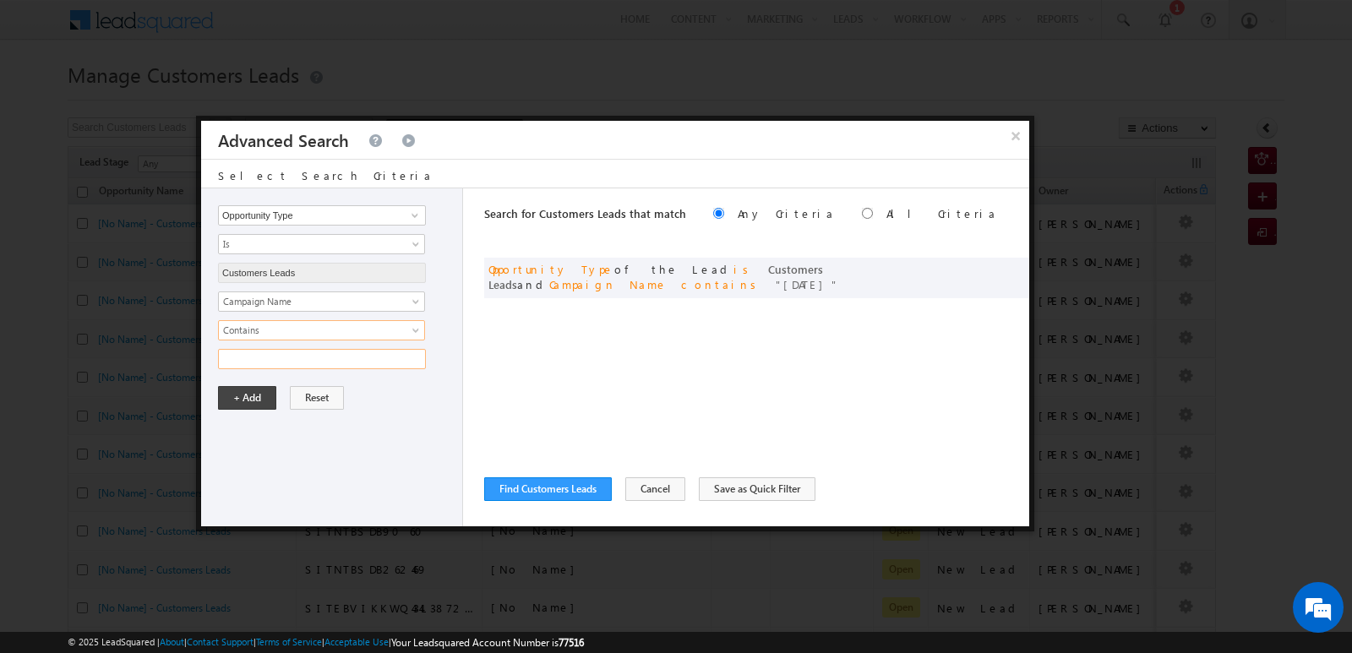
click at [280, 362] on input "text" at bounding box center [322, 359] width 208 height 20
type input "10SEP25"
click at [424, 406] on div "+ Add Reset" at bounding box center [336, 398] width 236 height 24
click at [252, 395] on button "+ Add" at bounding box center [247, 398] width 58 height 24
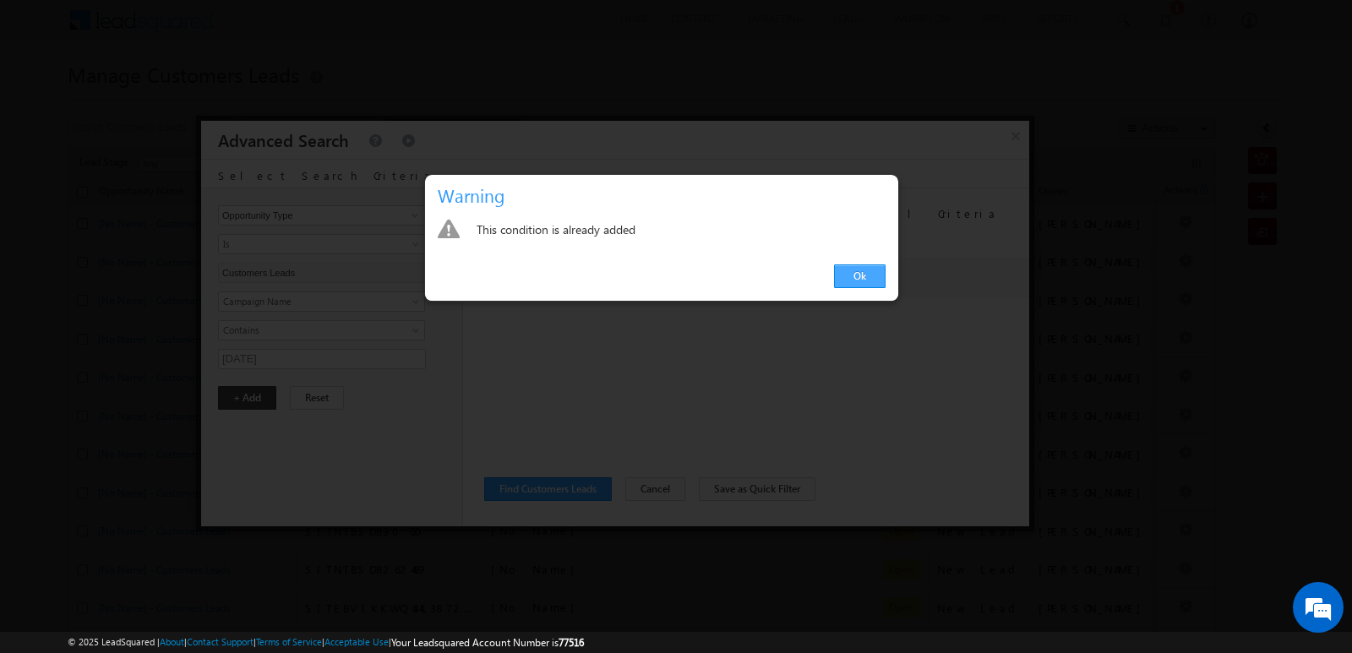
click at [844, 281] on link "Ok" at bounding box center [860, 277] width 52 height 24
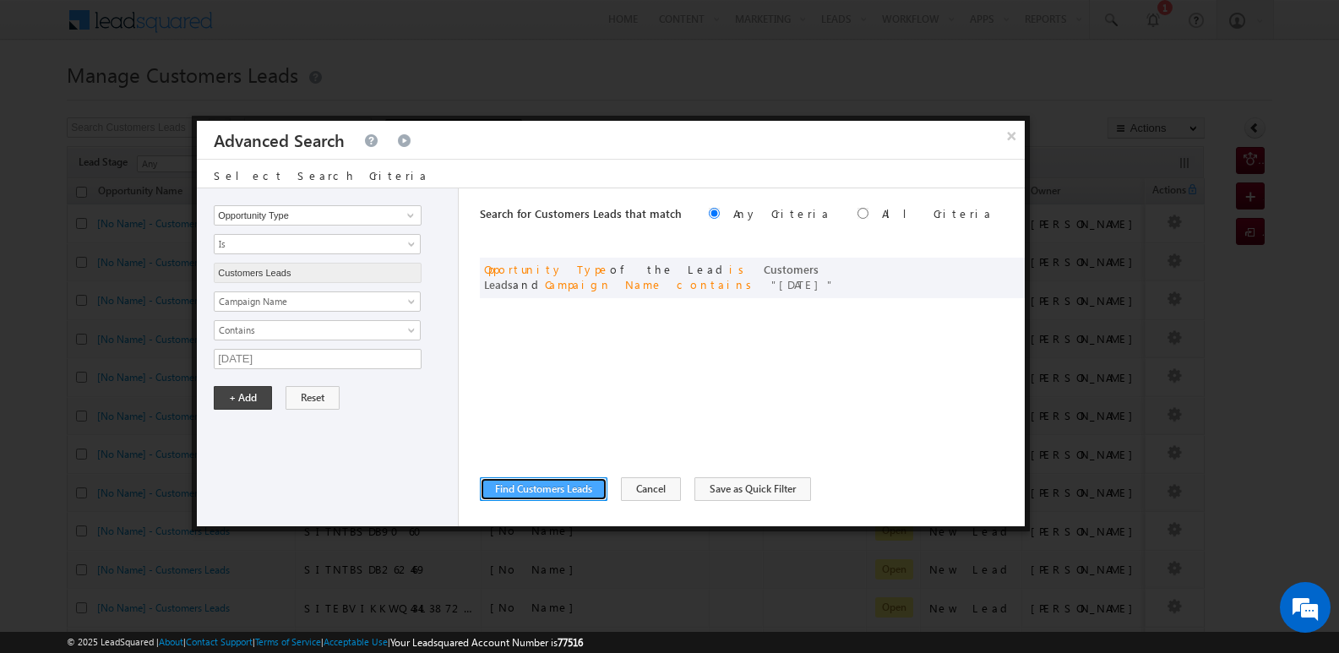
click at [548, 491] on button "Find Customers Leads" at bounding box center [544, 489] width 128 height 24
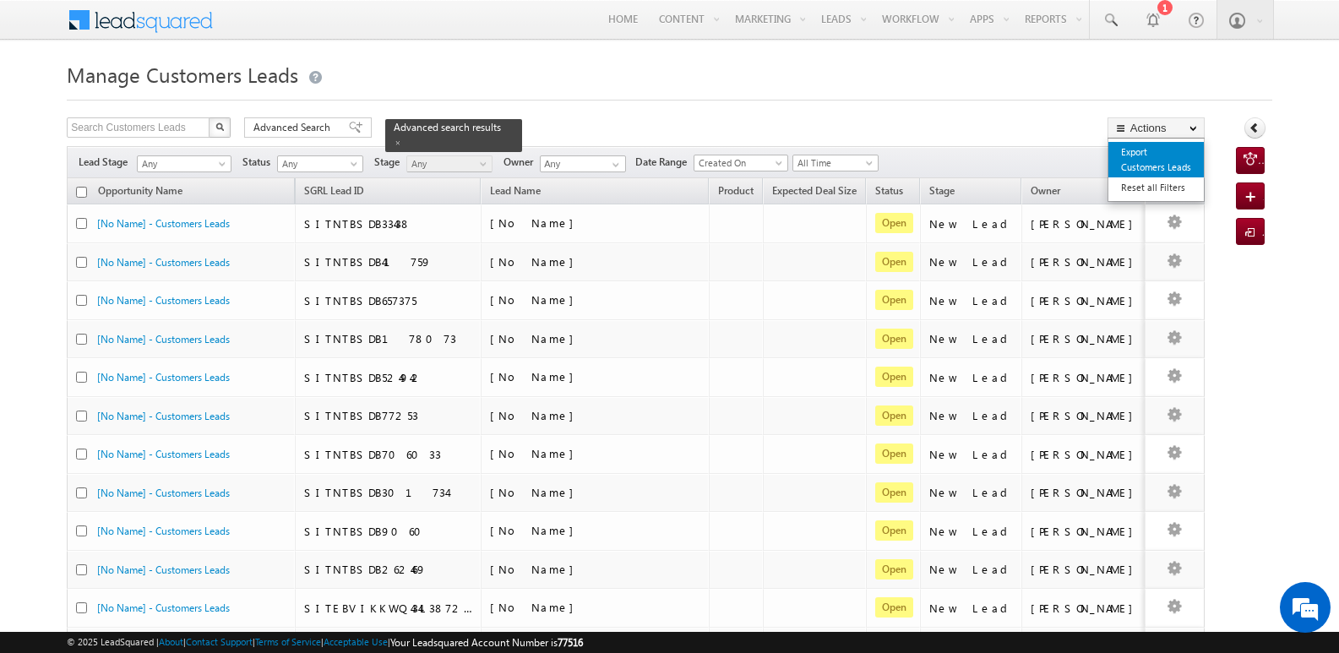
click at [1144, 163] on link "Export Customers Leads" at bounding box center [1156, 159] width 95 height 35
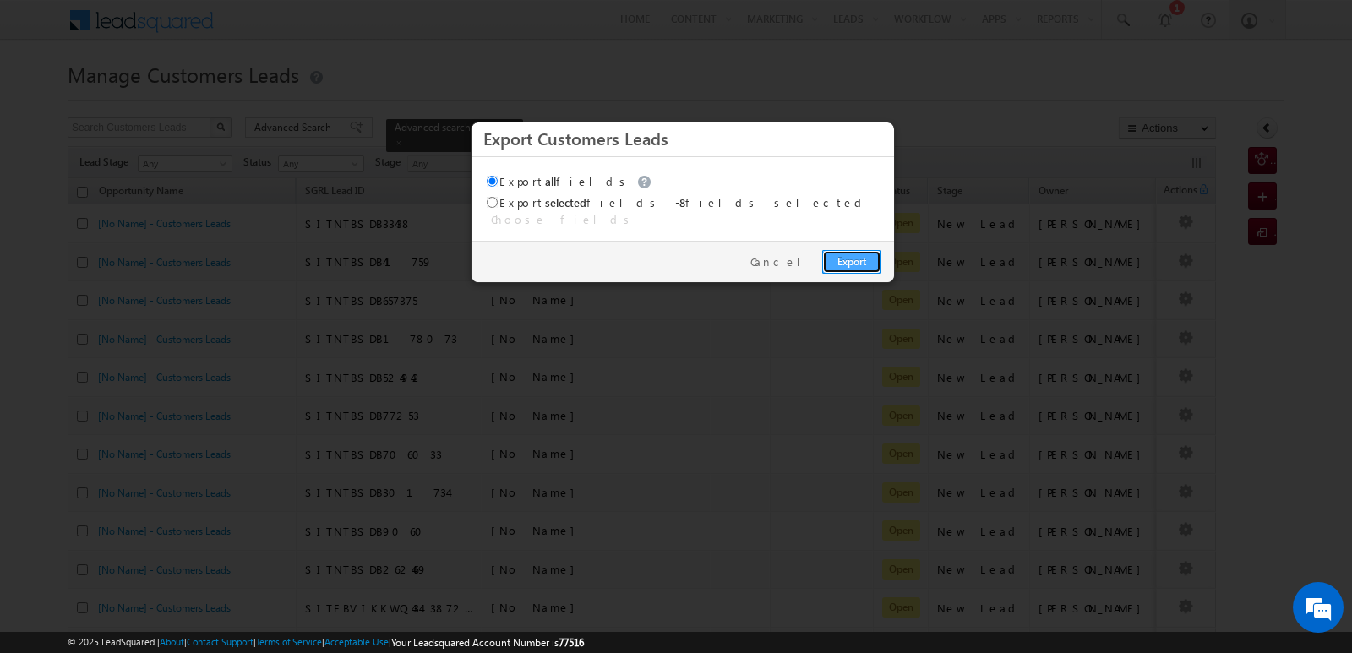
click at [867, 250] on link "Export" at bounding box center [851, 262] width 59 height 24
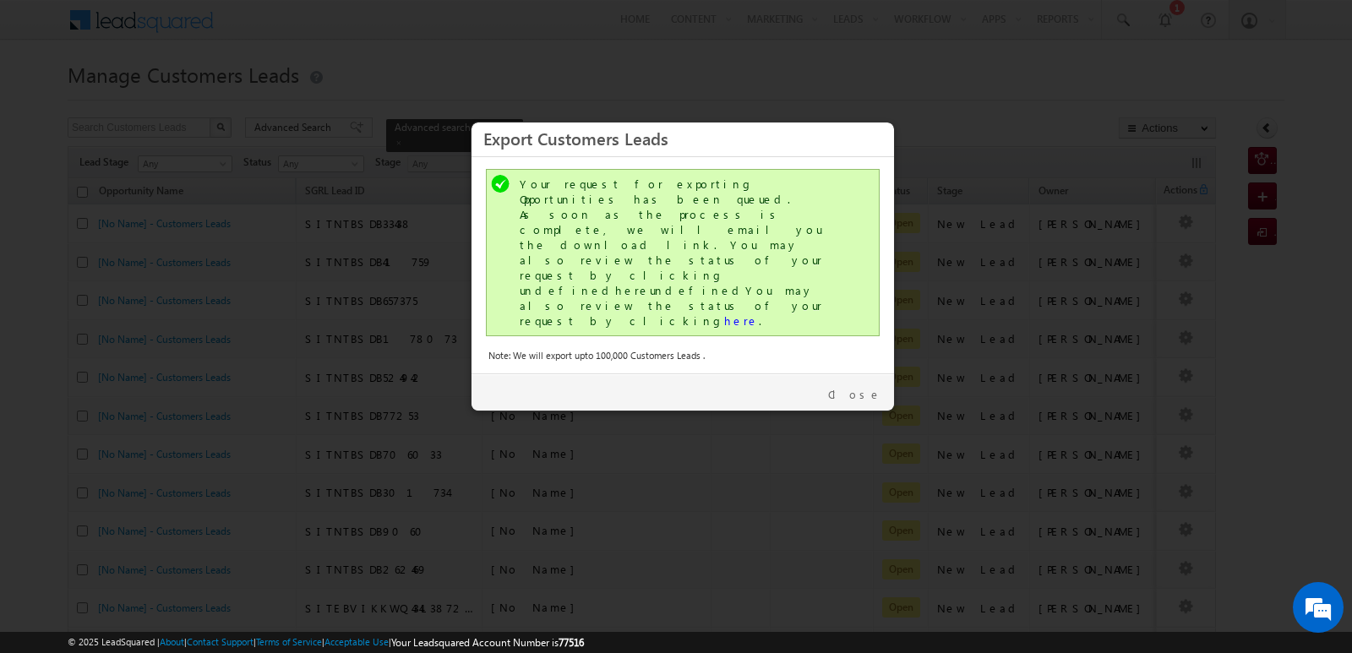
click at [611, 251] on div "Your request for exporting Opportunities has been queued. As soon as the proces…" at bounding box center [685, 253] width 330 height 152
click at [724, 314] on link "here" at bounding box center [741, 321] width 35 height 14
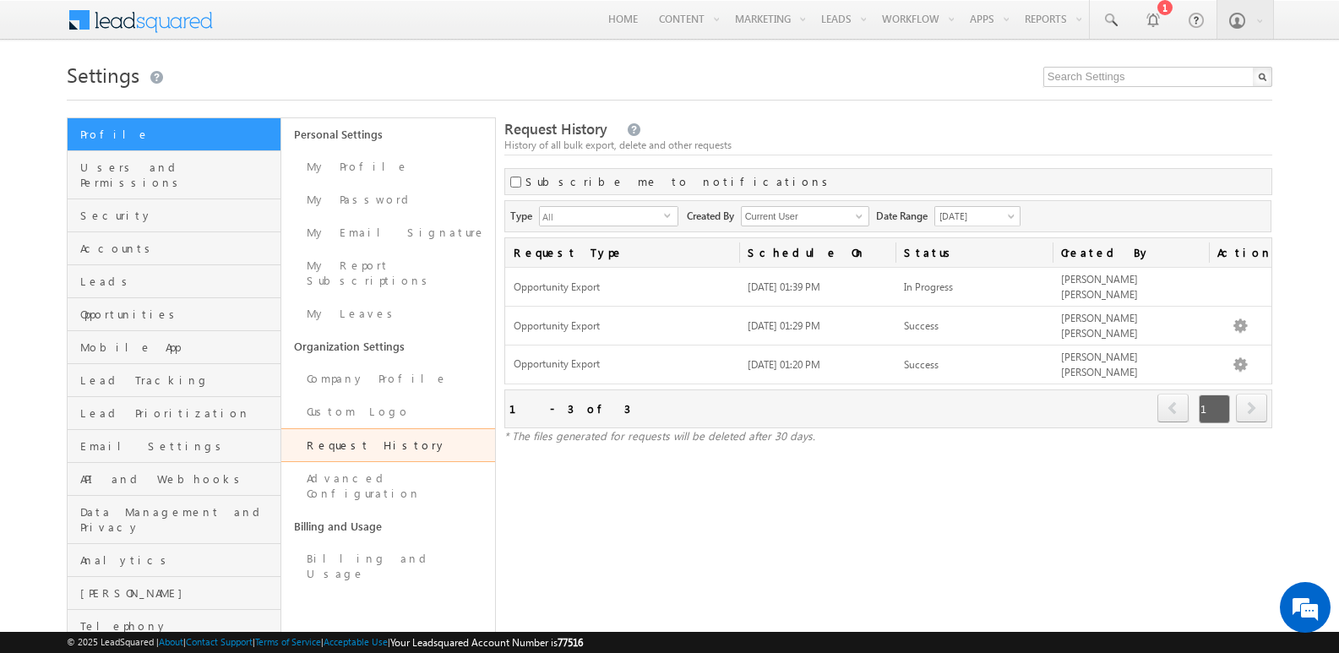
click at [1012, 134] on div "Request History History of all bulk export, delete and other requests" at bounding box center [889, 137] width 768 height 36
click at [1192, 221] on div "Type All Activity Export/Opportunity Export Bulk Delete Opportunities Bulk Acti…" at bounding box center [888, 216] width 767 height 32
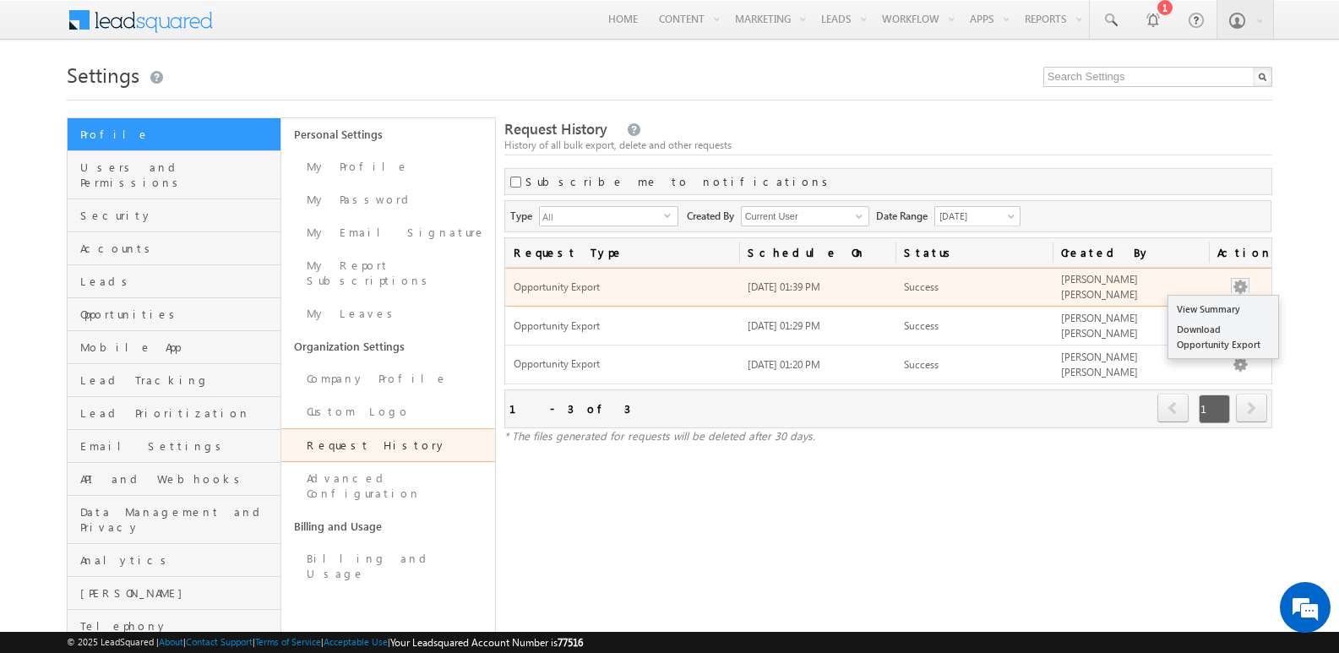
click at [1234, 281] on button "button" at bounding box center [1240, 287] width 17 height 17
click at [1214, 337] on link "Download Opportunity Export" at bounding box center [1224, 336] width 110 height 35
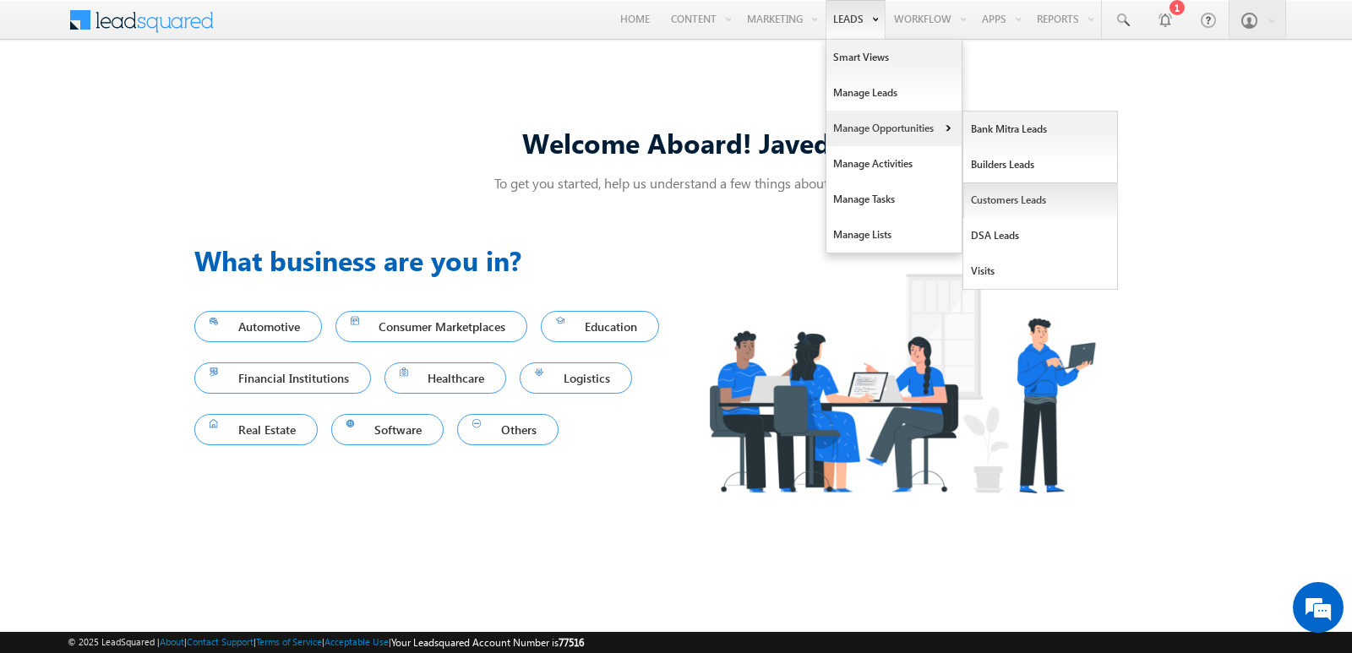
click at [1008, 198] on link "Customers Leads" at bounding box center [1040, 200] width 155 height 35
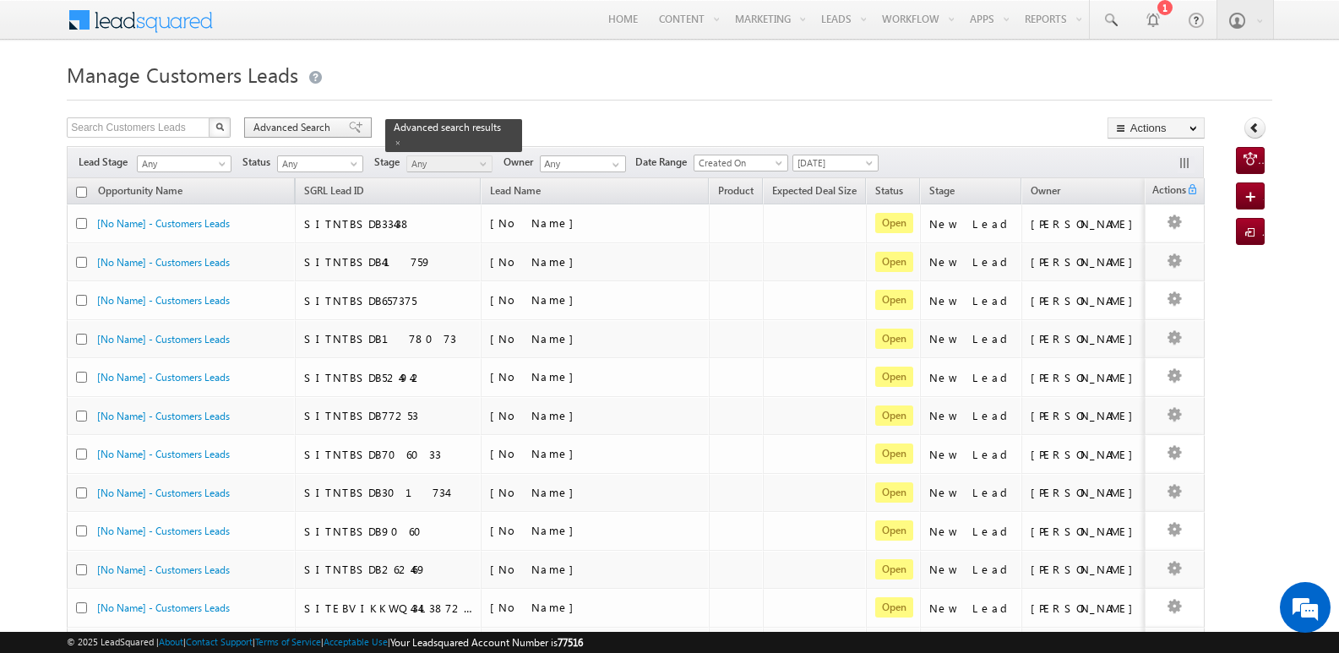
click at [352, 131] on span at bounding box center [356, 128] width 14 height 12
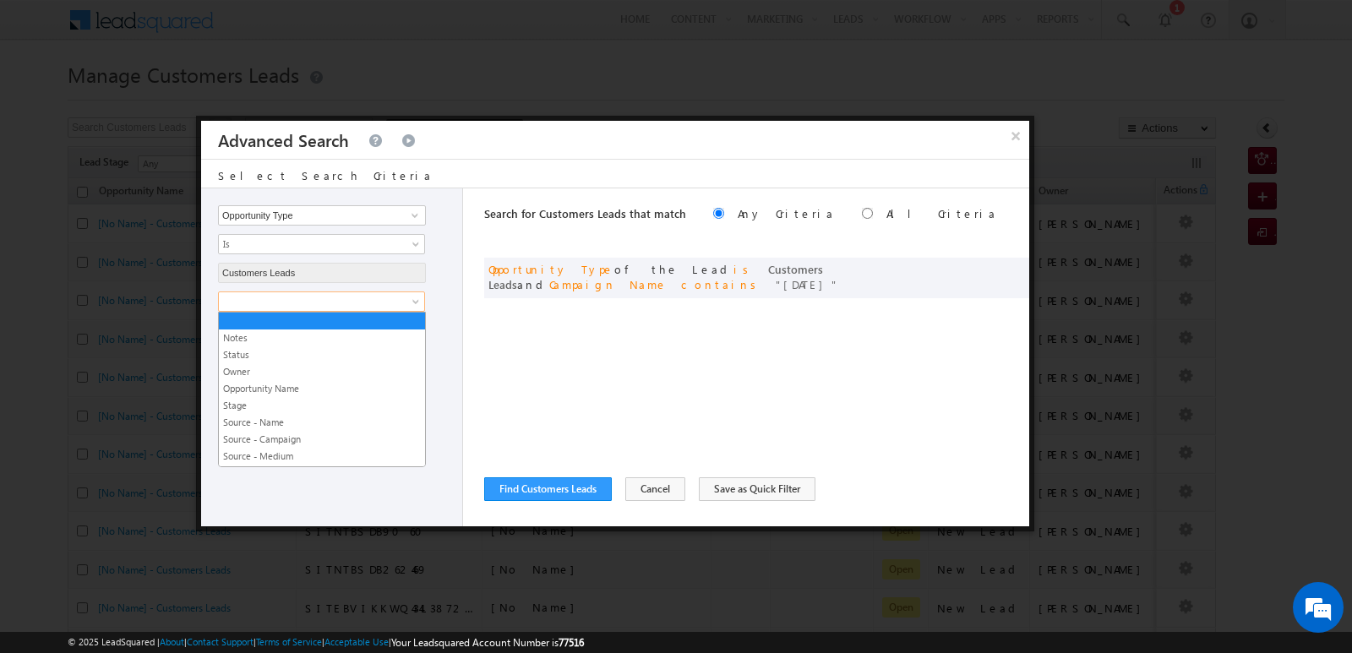
click at [329, 305] on span at bounding box center [310, 301] width 183 height 15
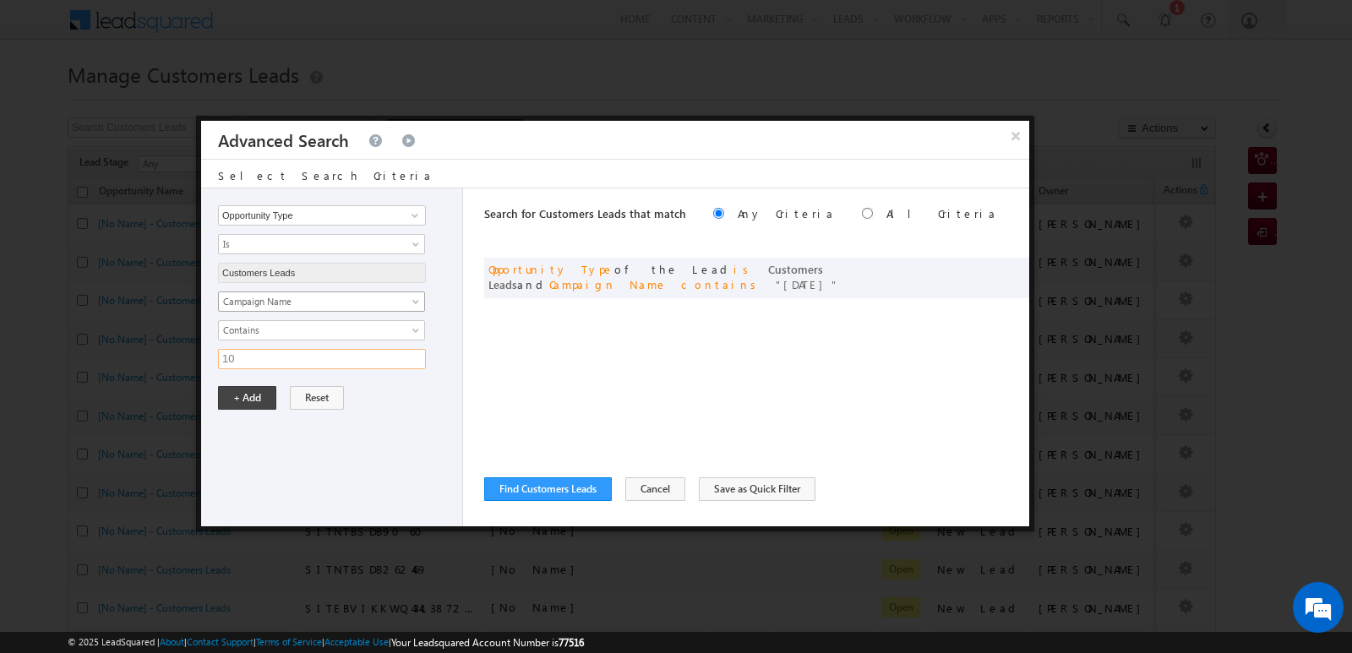
type input "10SEP25"
click at [277, 358] on input "10SEP25" at bounding box center [322, 359] width 208 height 20
click at [259, 396] on button "+ Add" at bounding box center [247, 398] width 58 height 24
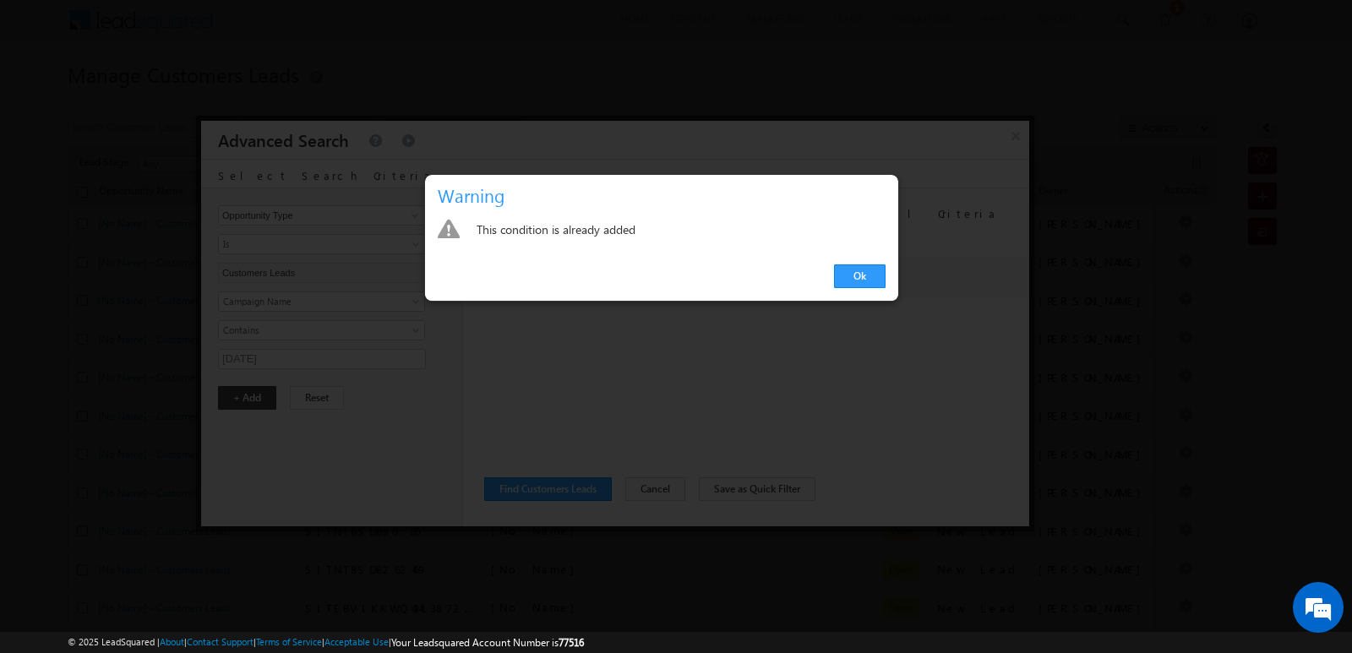
click at [831, 282] on div "Ok" at bounding box center [661, 277] width 473 height 48
click at [844, 281] on link "Ok" at bounding box center [860, 277] width 52 height 24
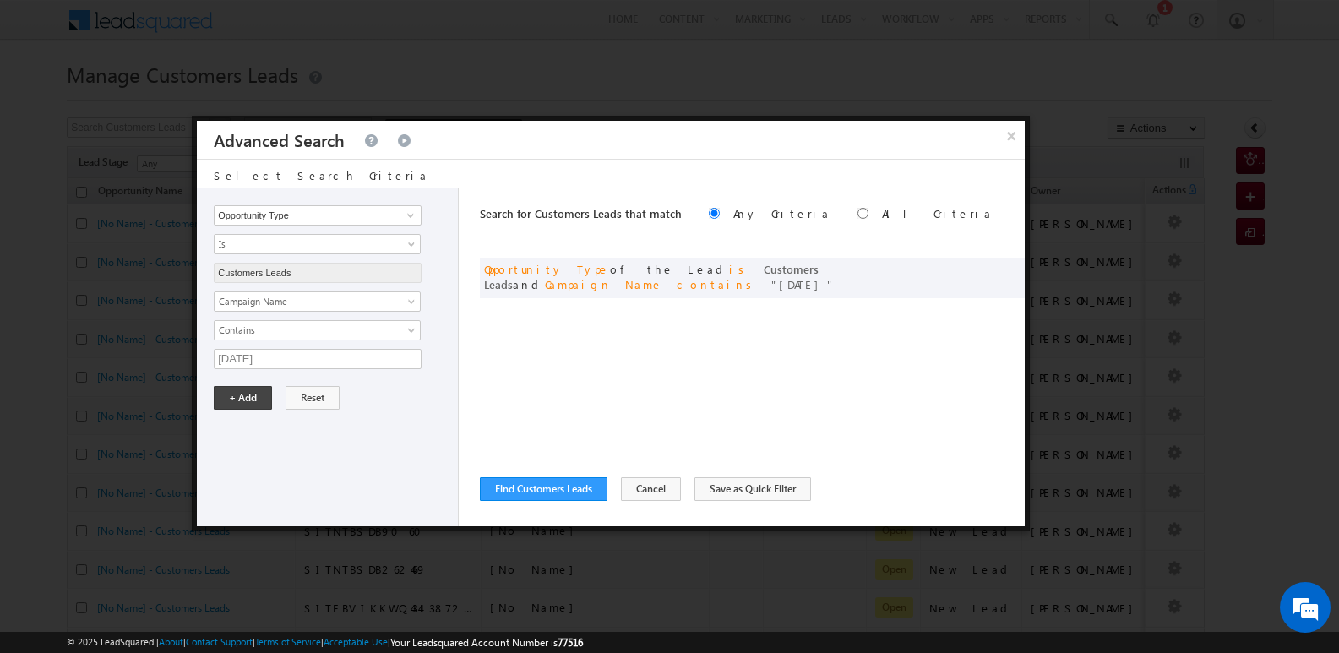
click at [818, 368] on div "Search for Customers Leads that match Any Criteria All Criteria Note that the c…" at bounding box center [752, 357] width 545 height 338
click at [562, 489] on button "Find Customers Leads" at bounding box center [544, 489] width 128 height 24
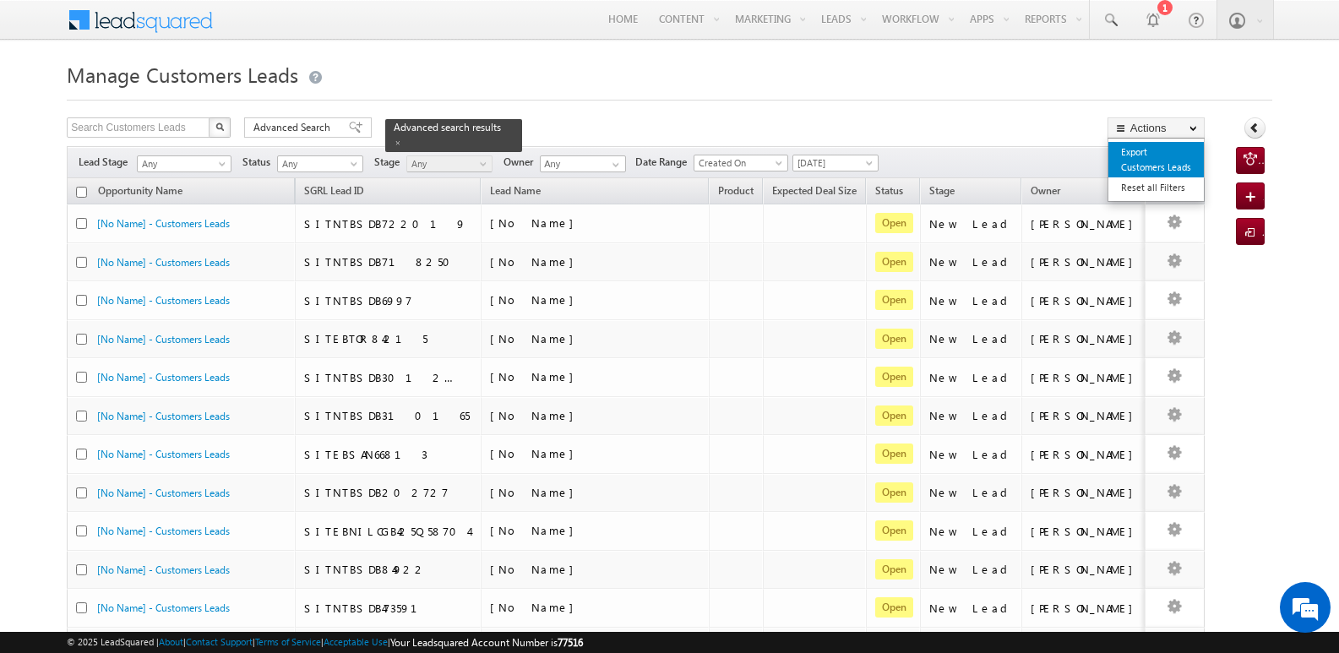
click at [1144, 161] on link "Export Customers Leads" at bounding box center [1156, 159] width 95 height 35
click at [1147, 157] on link "Export Customers Leads" at bounding box center [1156, 159] width 95 height 35
click at [1133, 157] on link "Export Customers Leads" at bounding box center [1156, 159] width 95 height 35
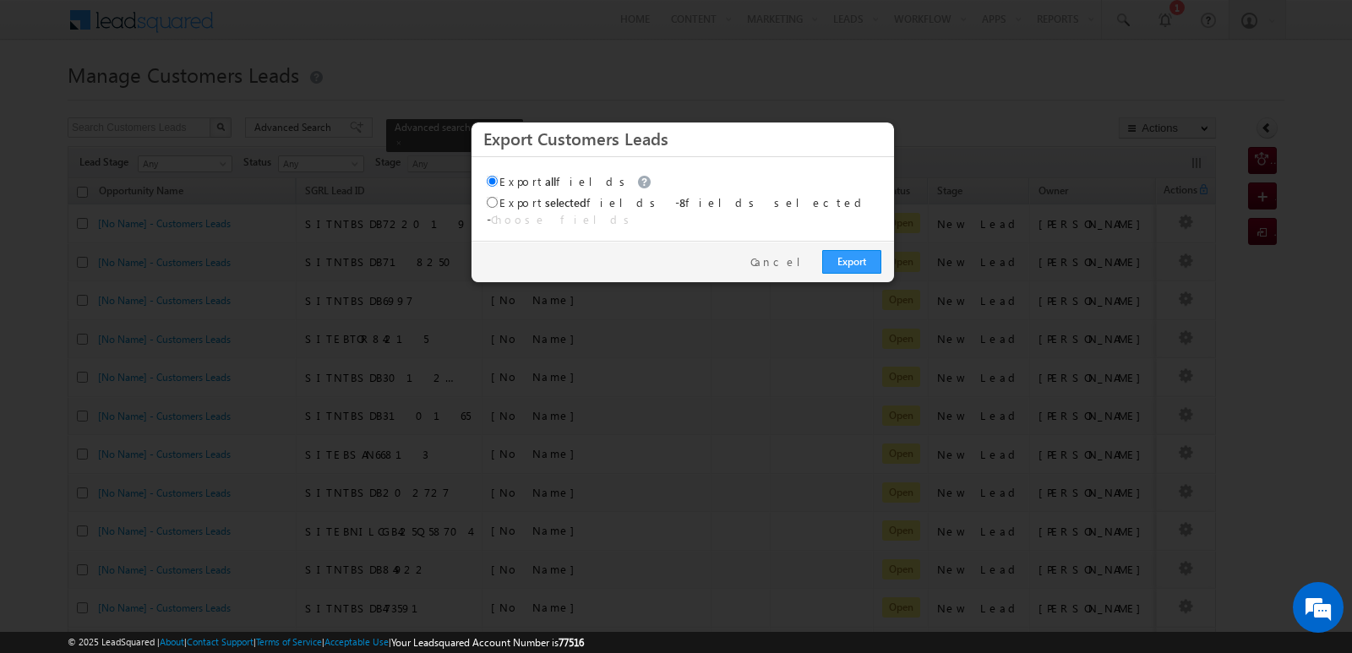
click at [965, 128] on div at bounding box center [676, 326] width 1352 height 653
click at [854, 256] on link "Export" at bounding box center [851, 262] width 59 height 24
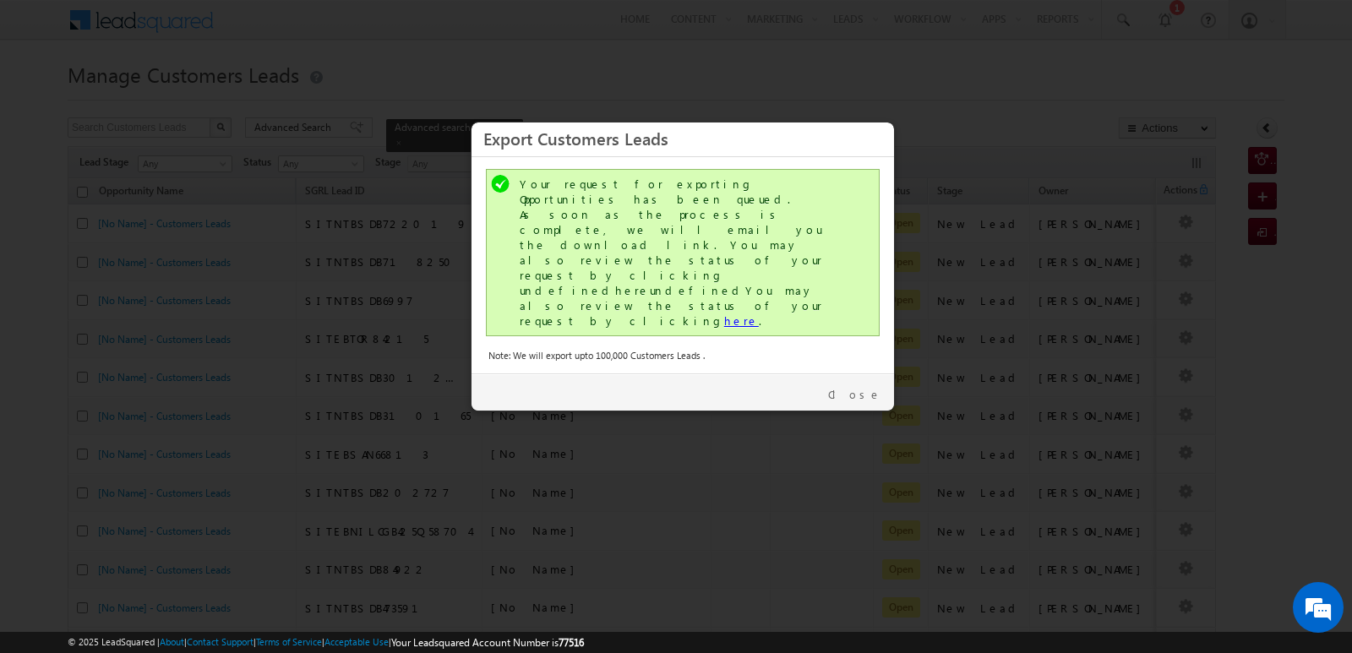
click at [724, 314] on link "here" at bounding box center [741, 321] width 35 height 14
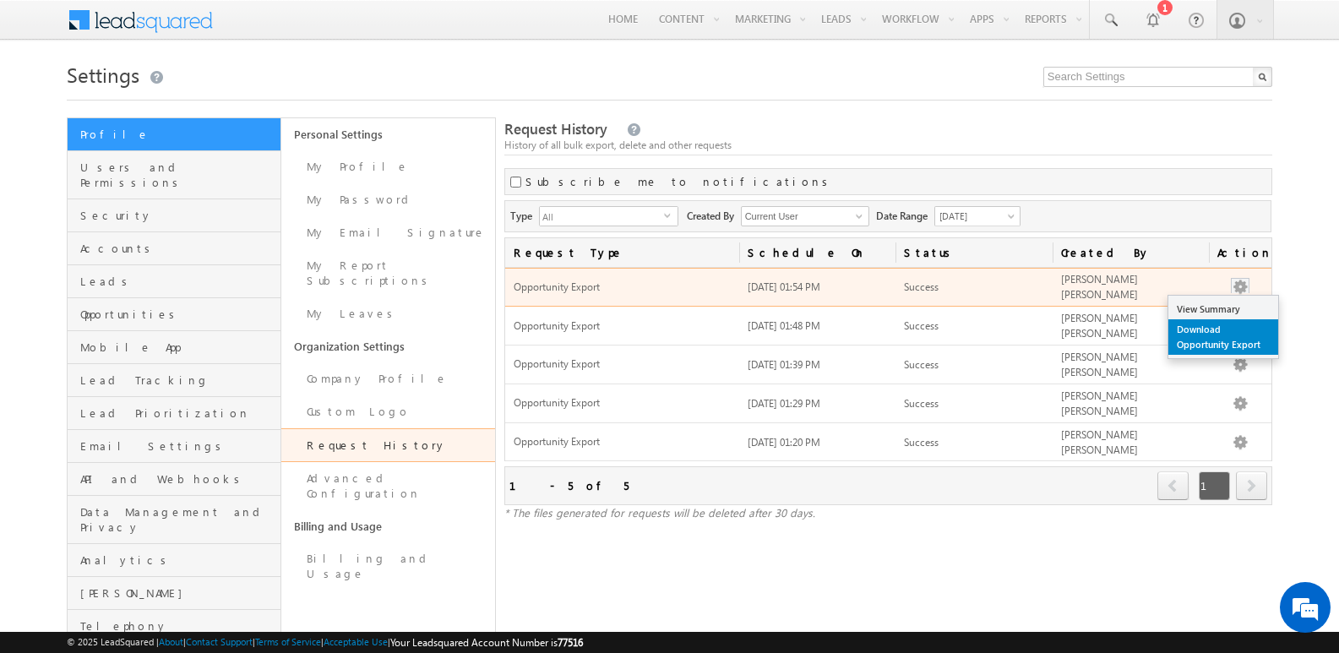
click at [1206, 341] on link "Download Opportunity Export" at bounding box center [1224, 336] width 110 height 35
